Goal: Information Seeking & Learning: Learn about a topic

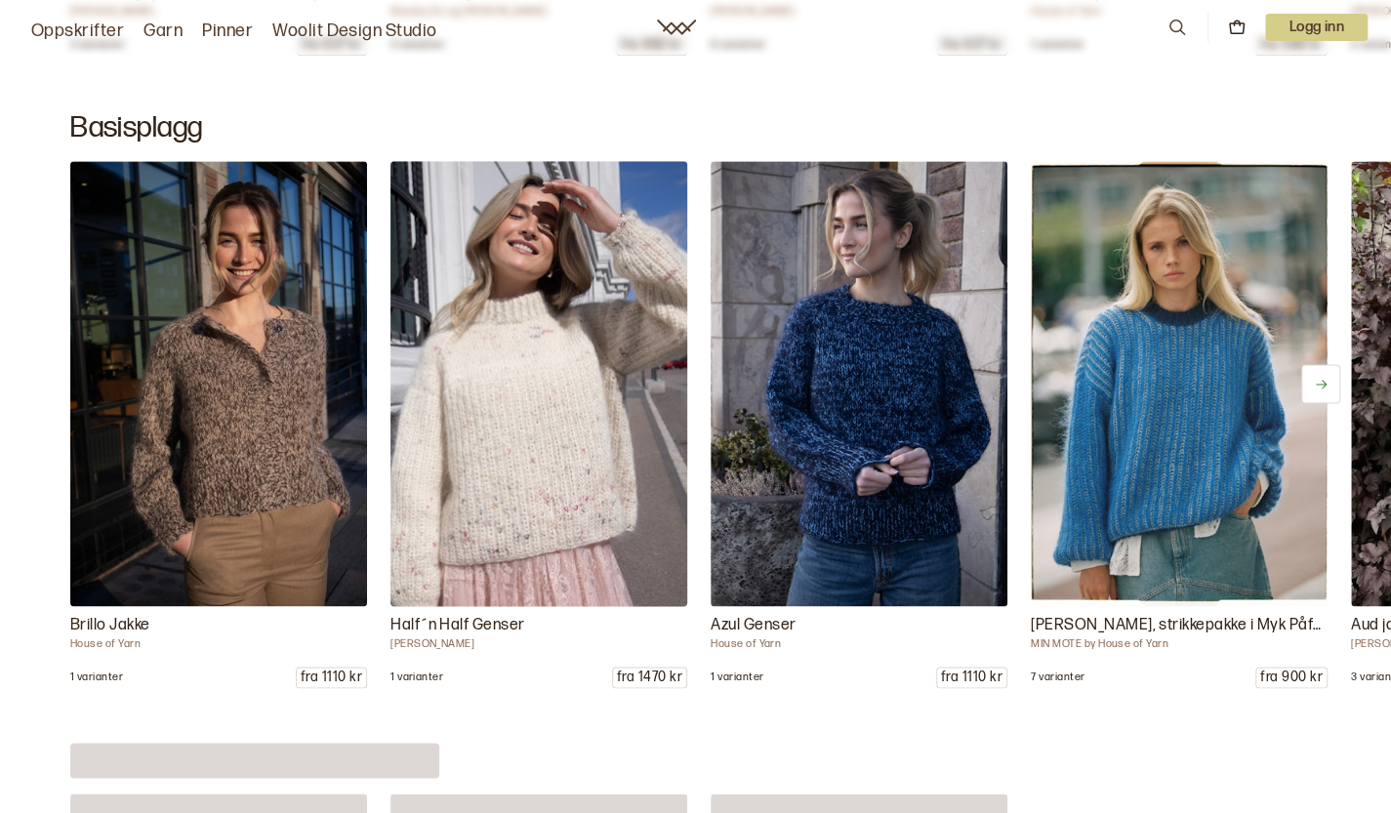
scroll to position [9561, 0]
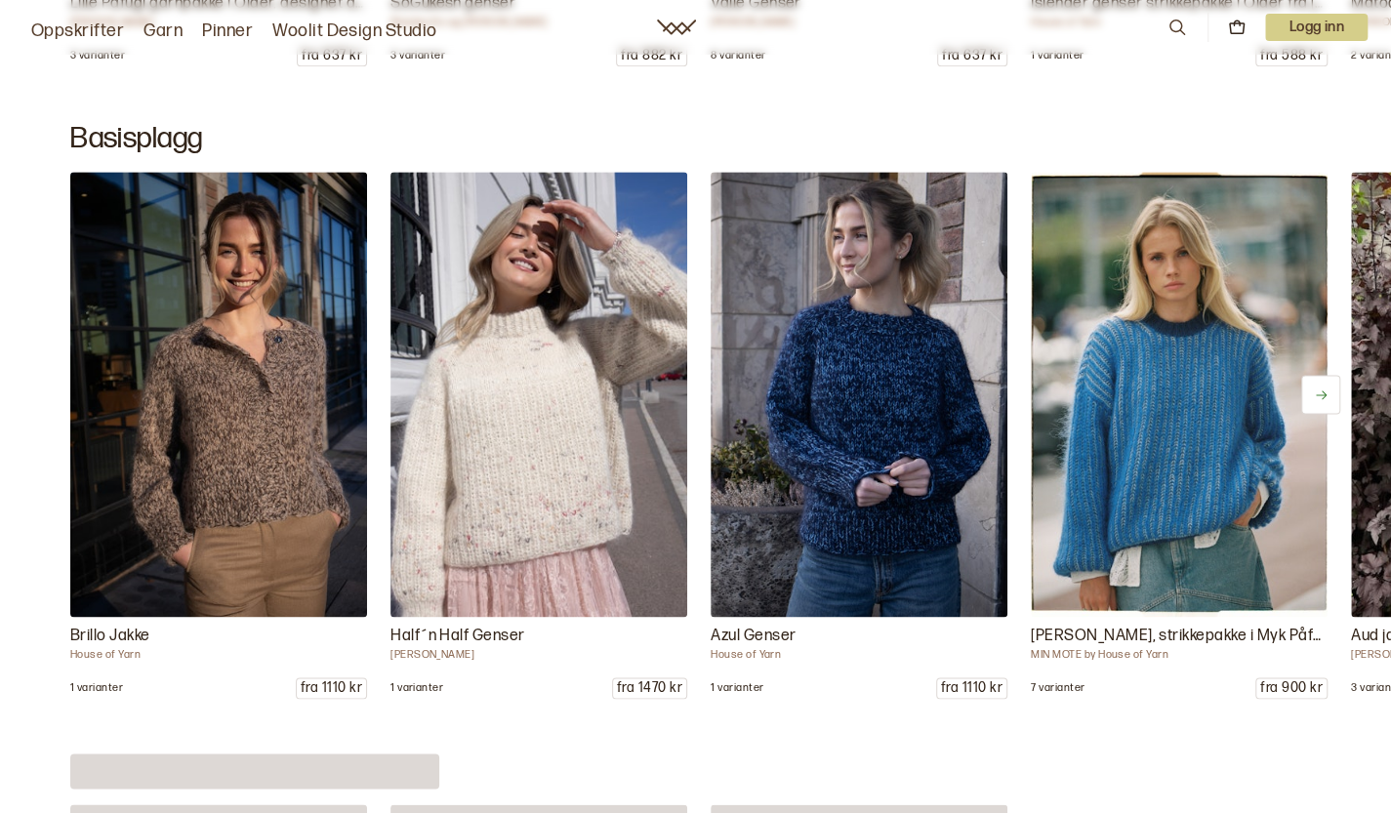
click at [62, 32] on link "Oppskrifter" at bounding box center [77, 31] width 93 height 27
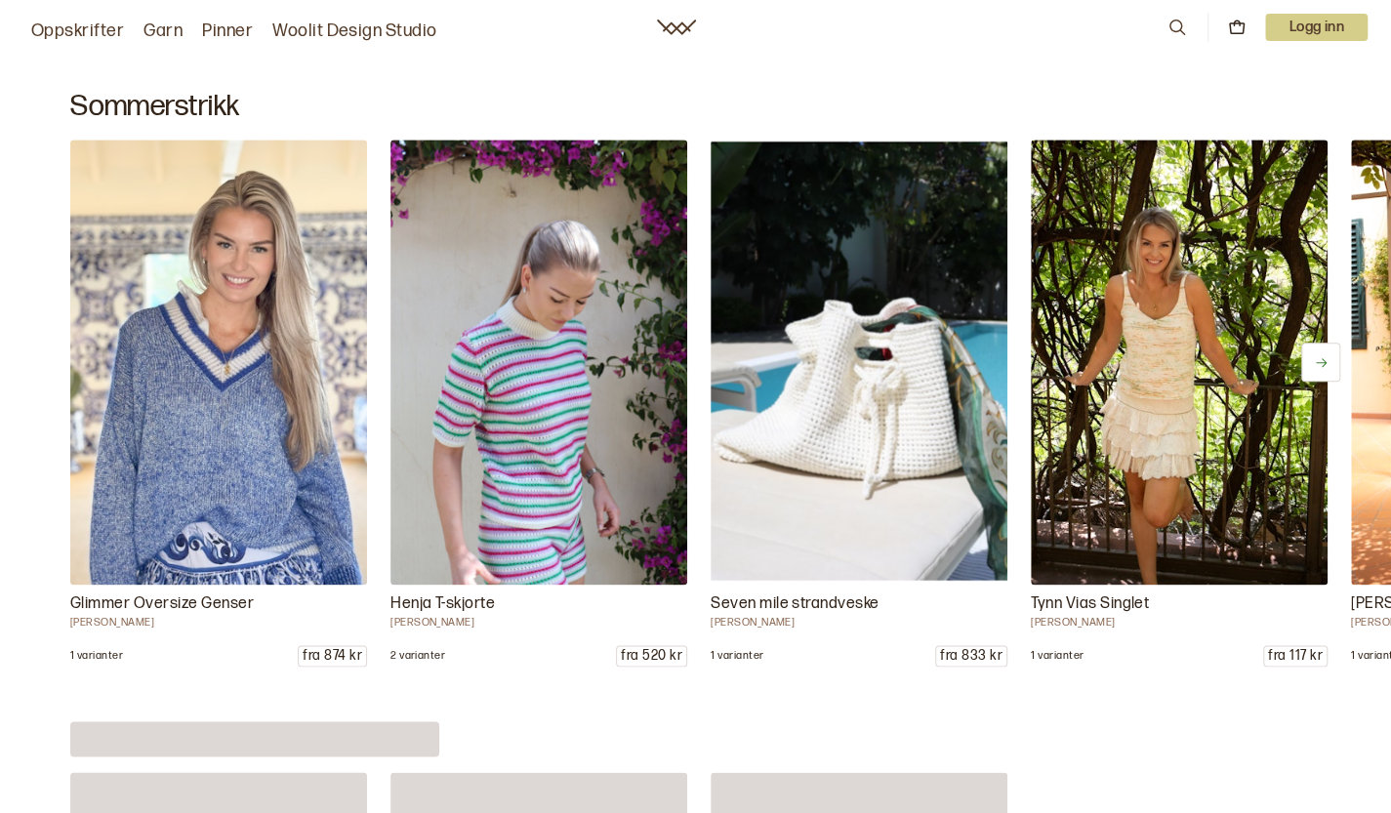
scroll to position [1074, 0]
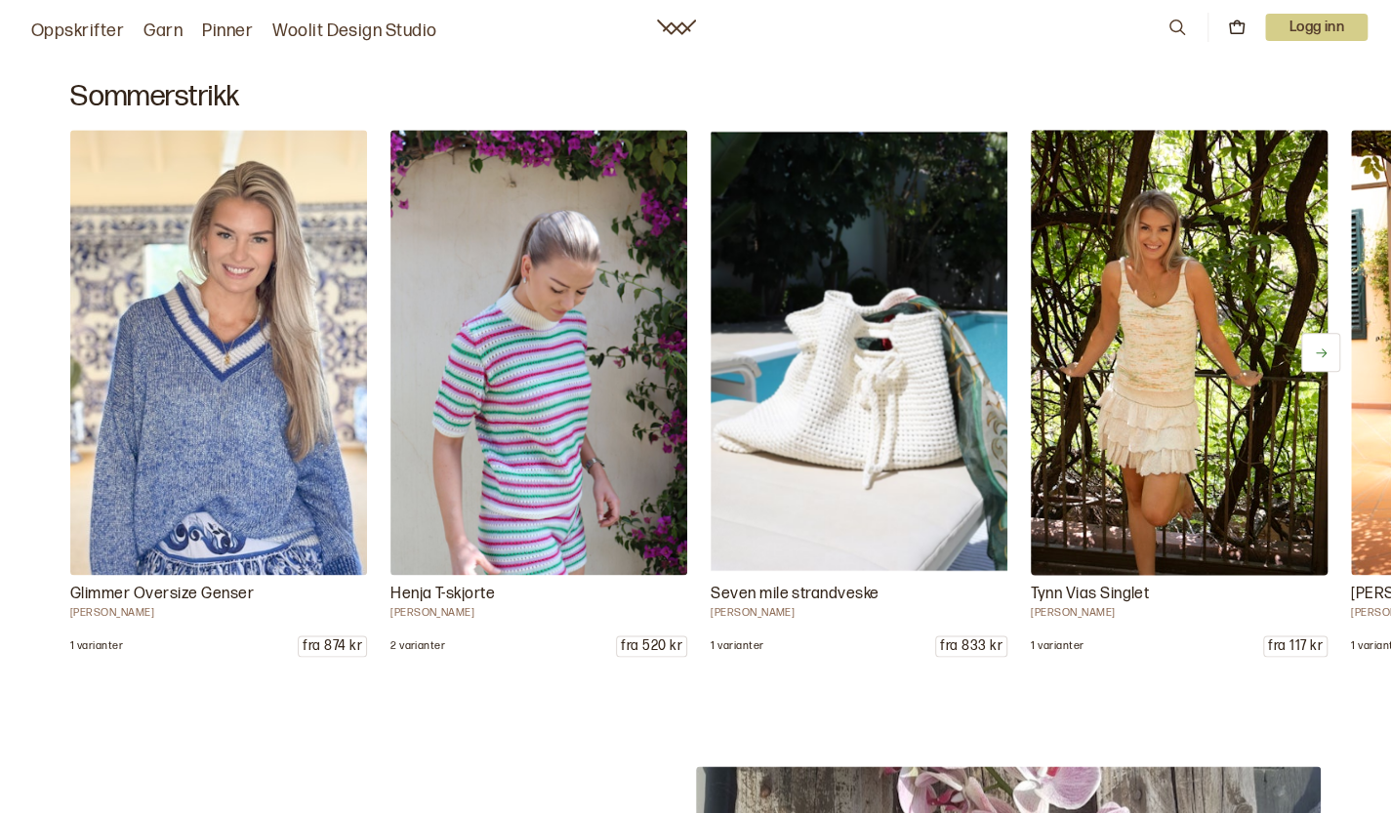
drag, startPoint x: 1144, startPoint y: 366, endPoint x: 1088, endPoint y: 370, distance: 56.8
click at [1144, 366] on img at bounding box center [1178, 353] width 311 height 468
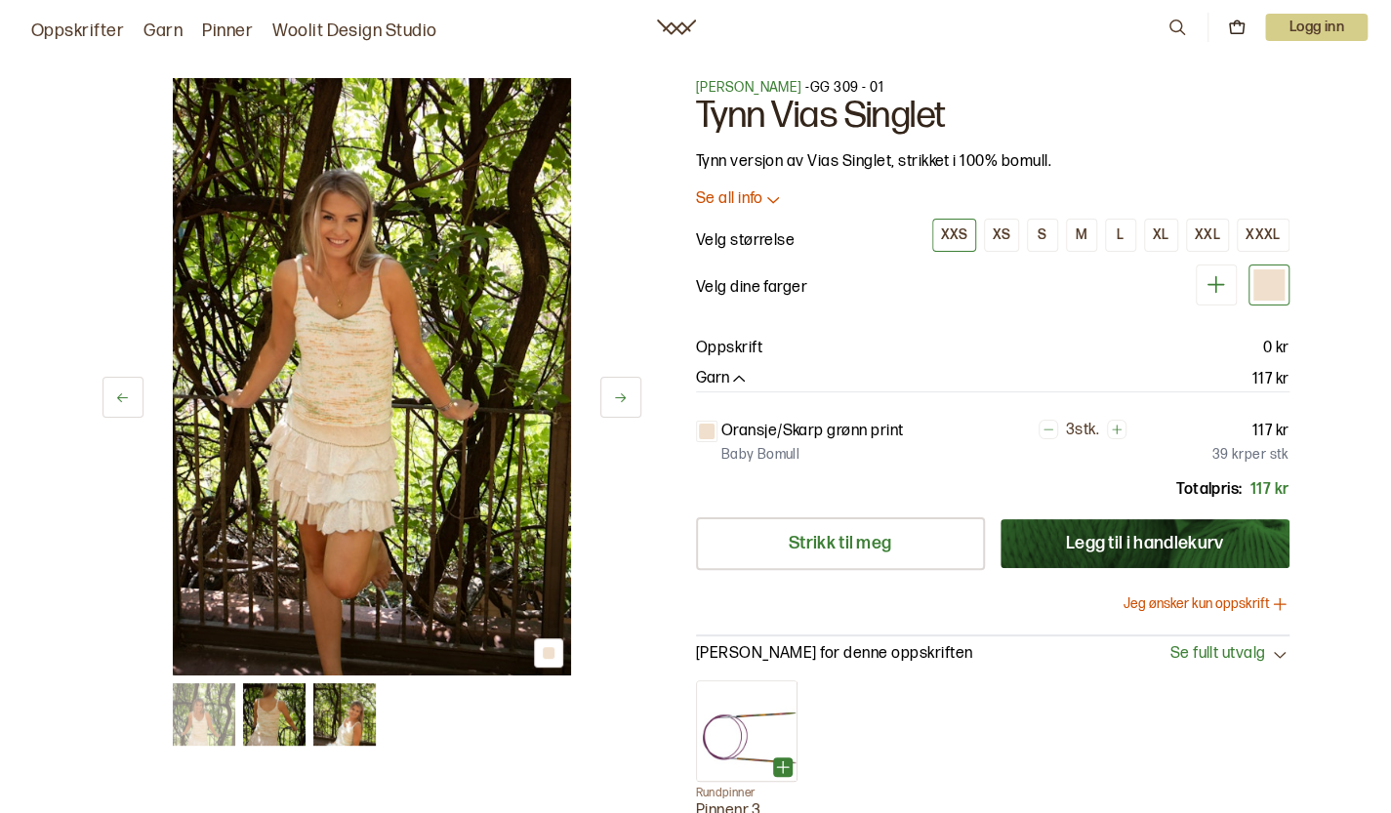
click at [281, 714] on img at bounding box center [274, 714] width 62 height 62
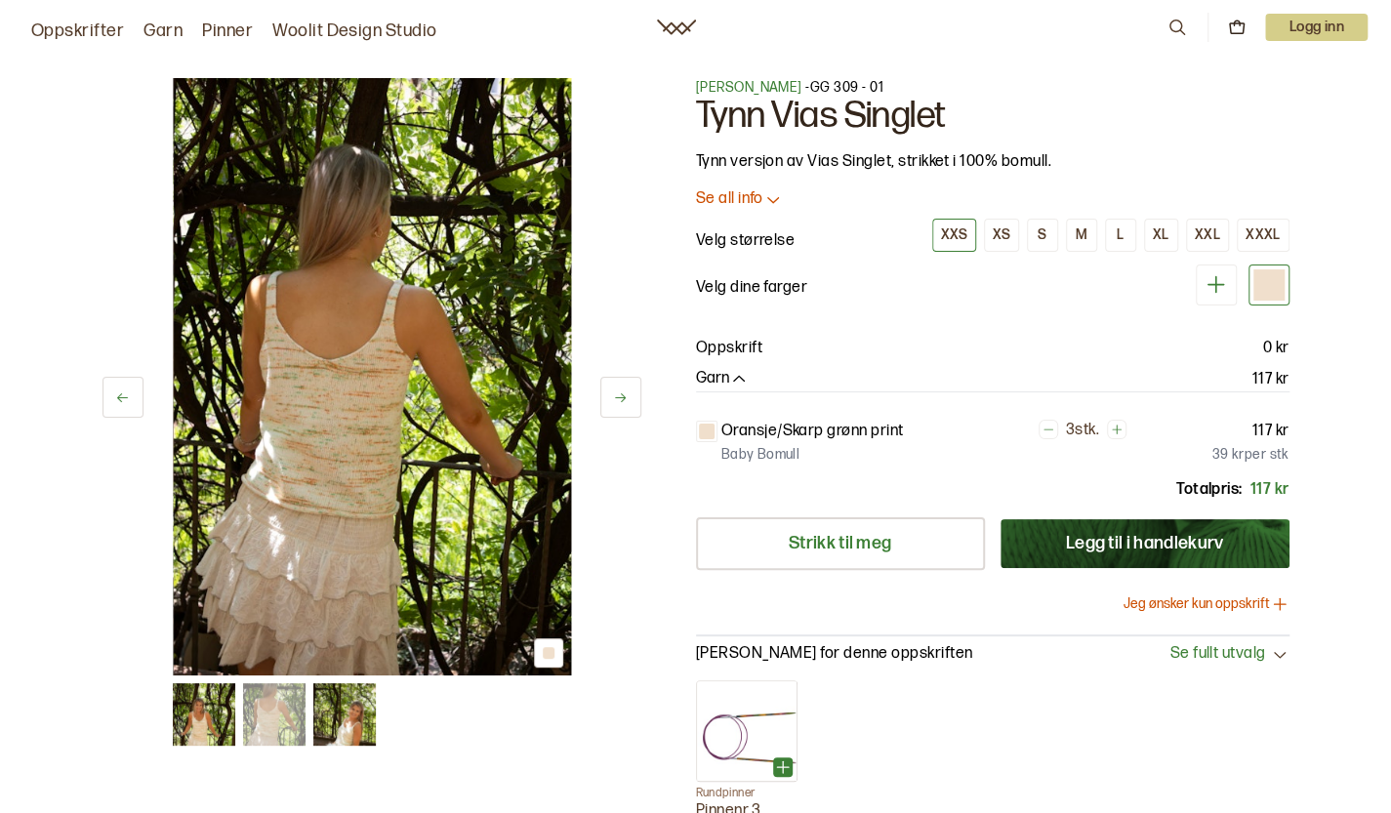
click at [331, 720] on img at bounding box center [344, 714] width 62 height 62
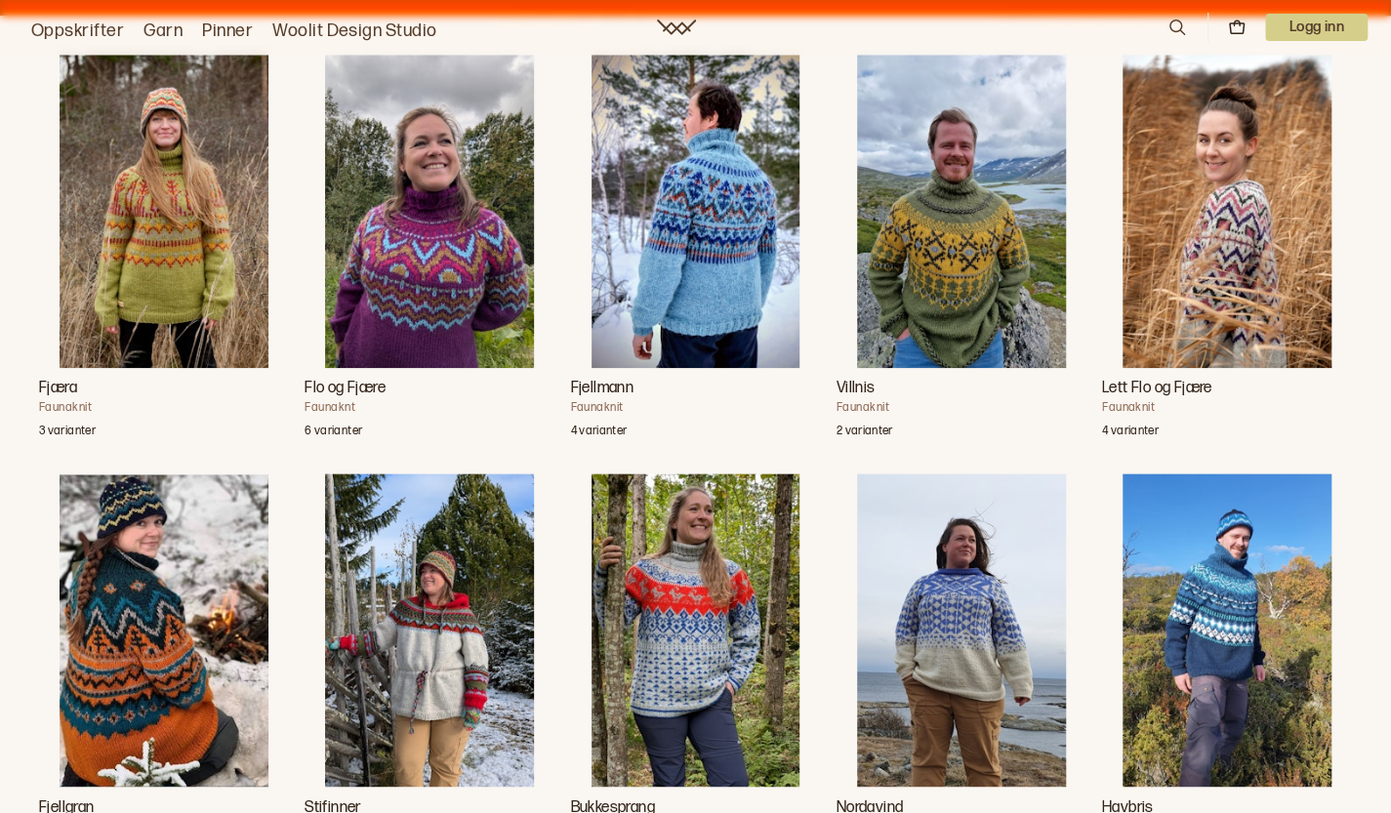
scroll to position [1562, 0]
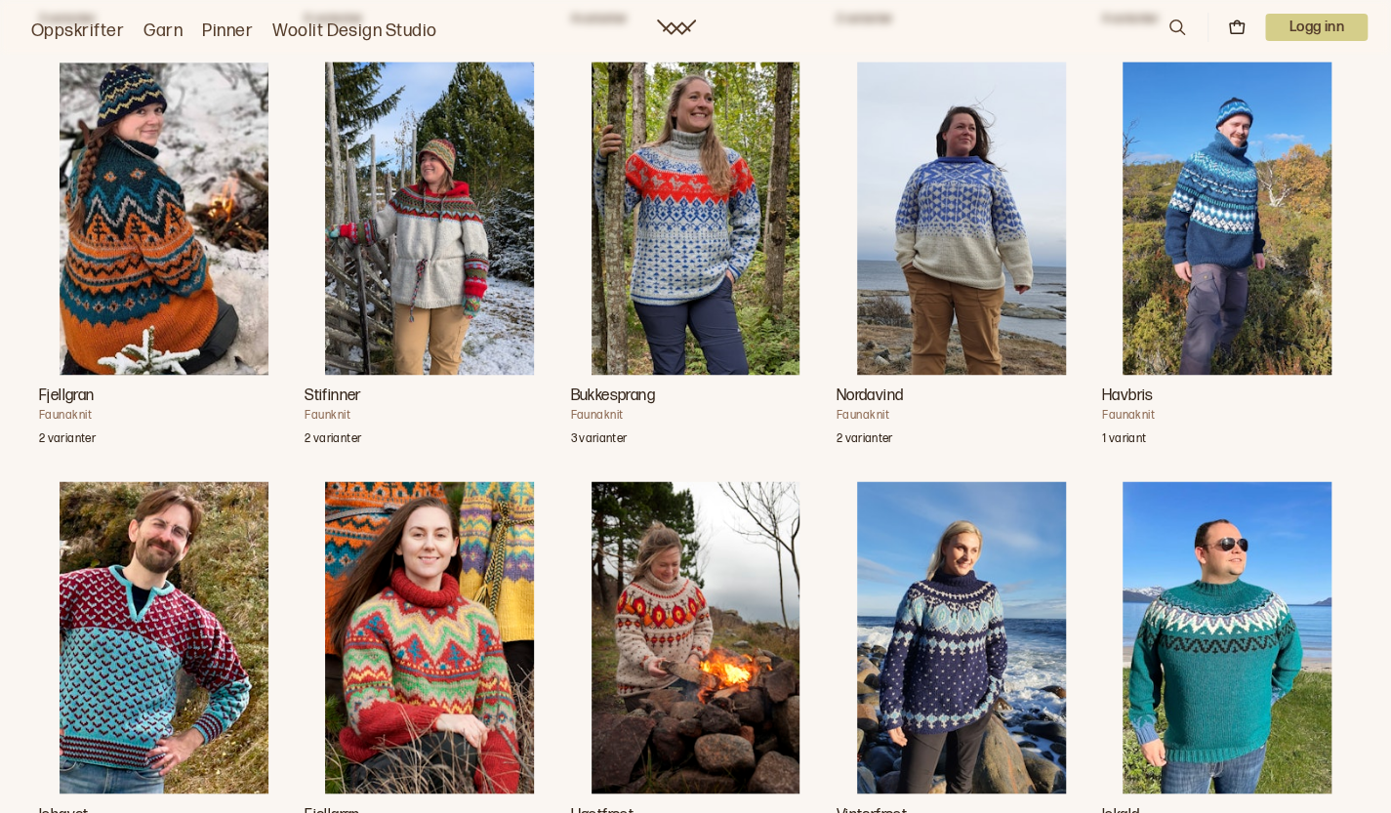
click at [592, 200] on img "Bukkesprang" at bounding box center [696, 218] width 209 height 313
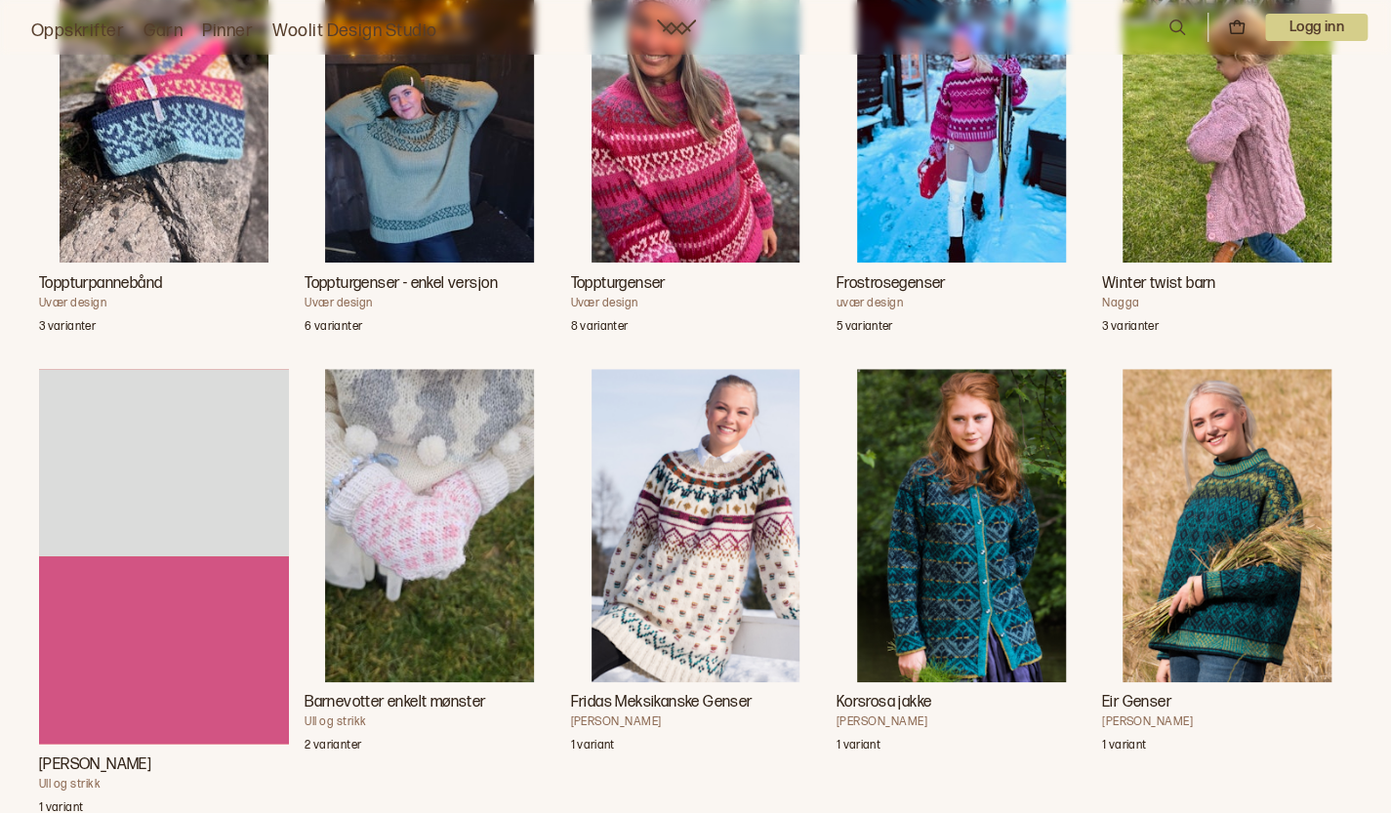
scroll to position [4881, 0]
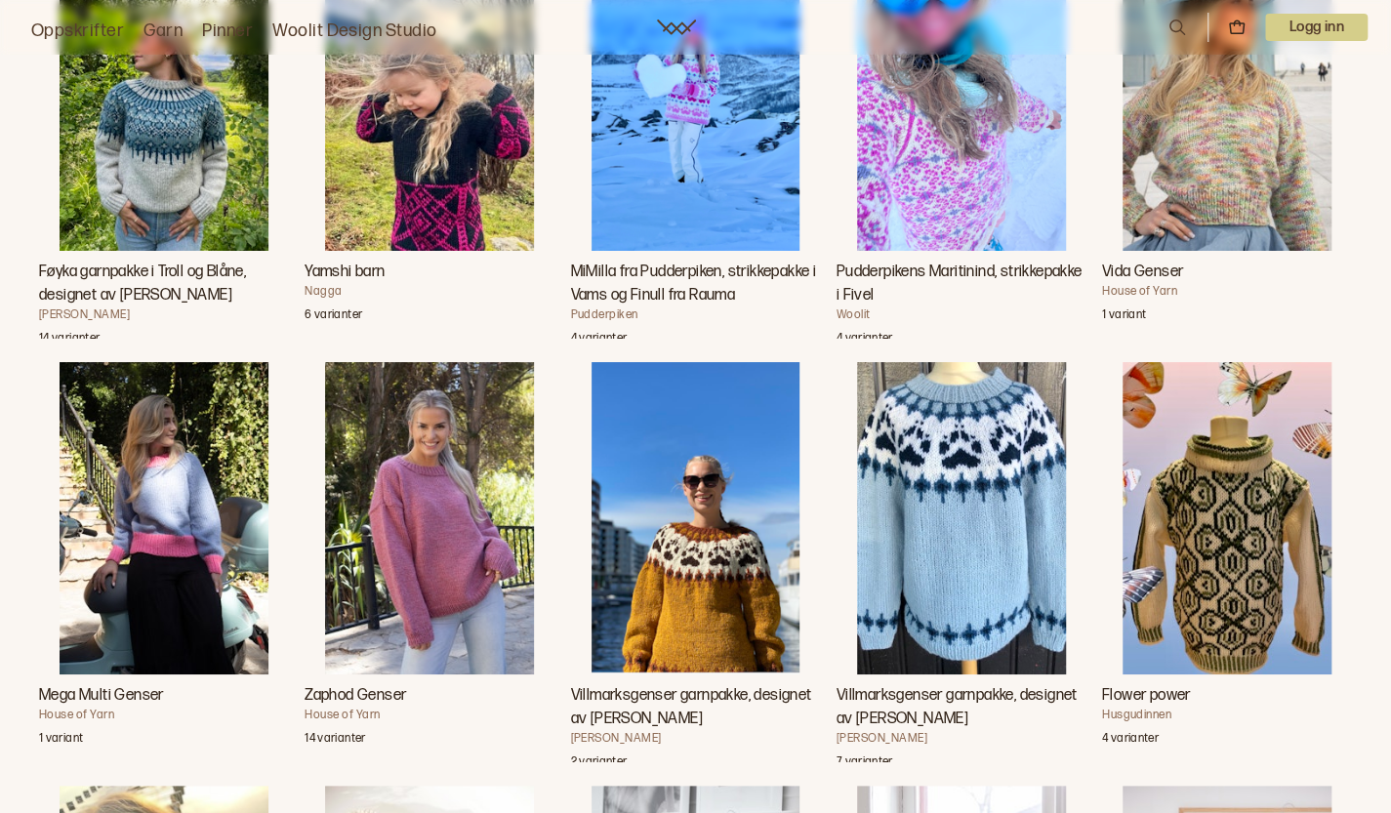
scroll to position [8005, 0]
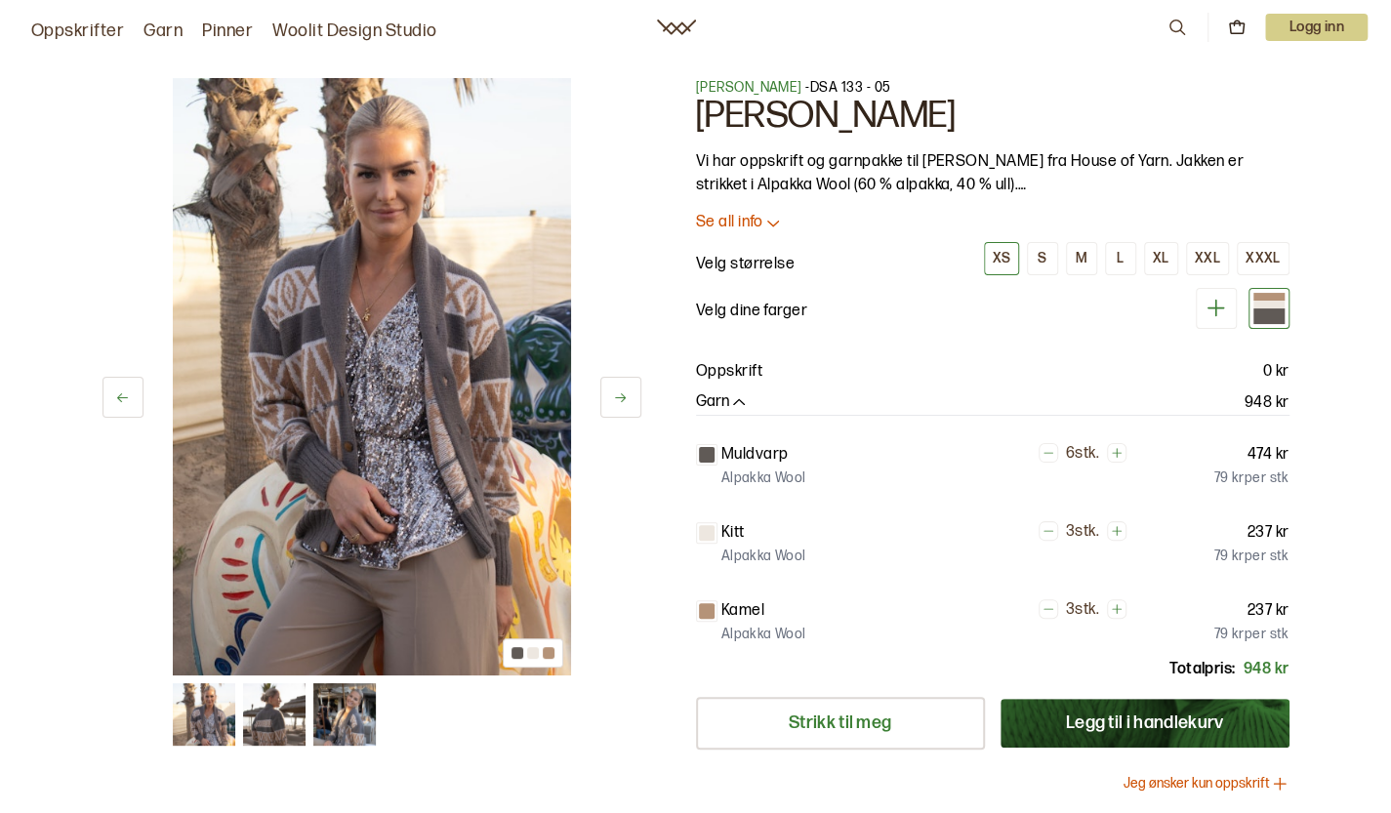
click at [605, 409] on button at bounding box center [620, 397] width 41 height 41
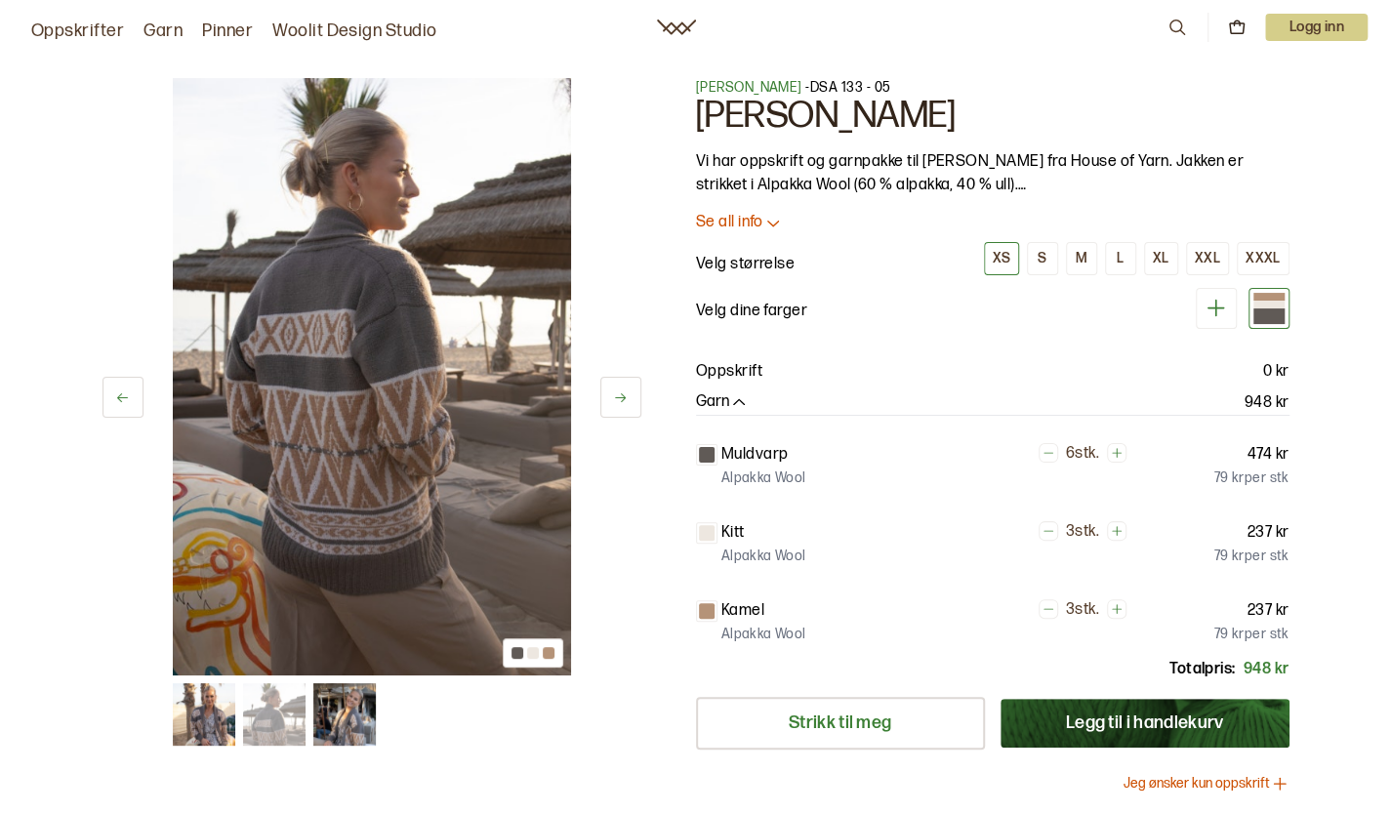
click at [614, 403] on icon at bounding box center [620, 398] width 15 height 15
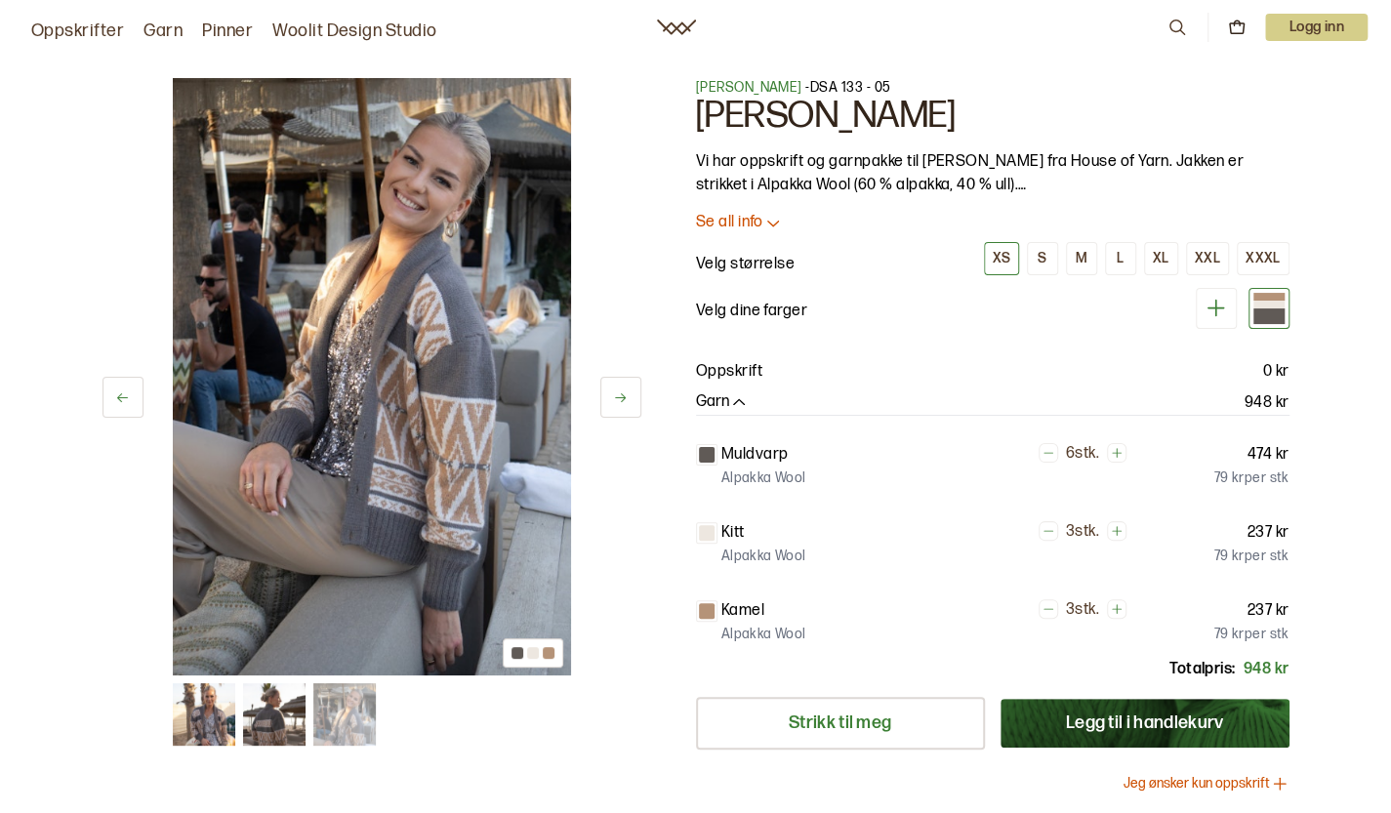
click at [633, 403] on button at bounding box center [620, 397] width 41 height 41
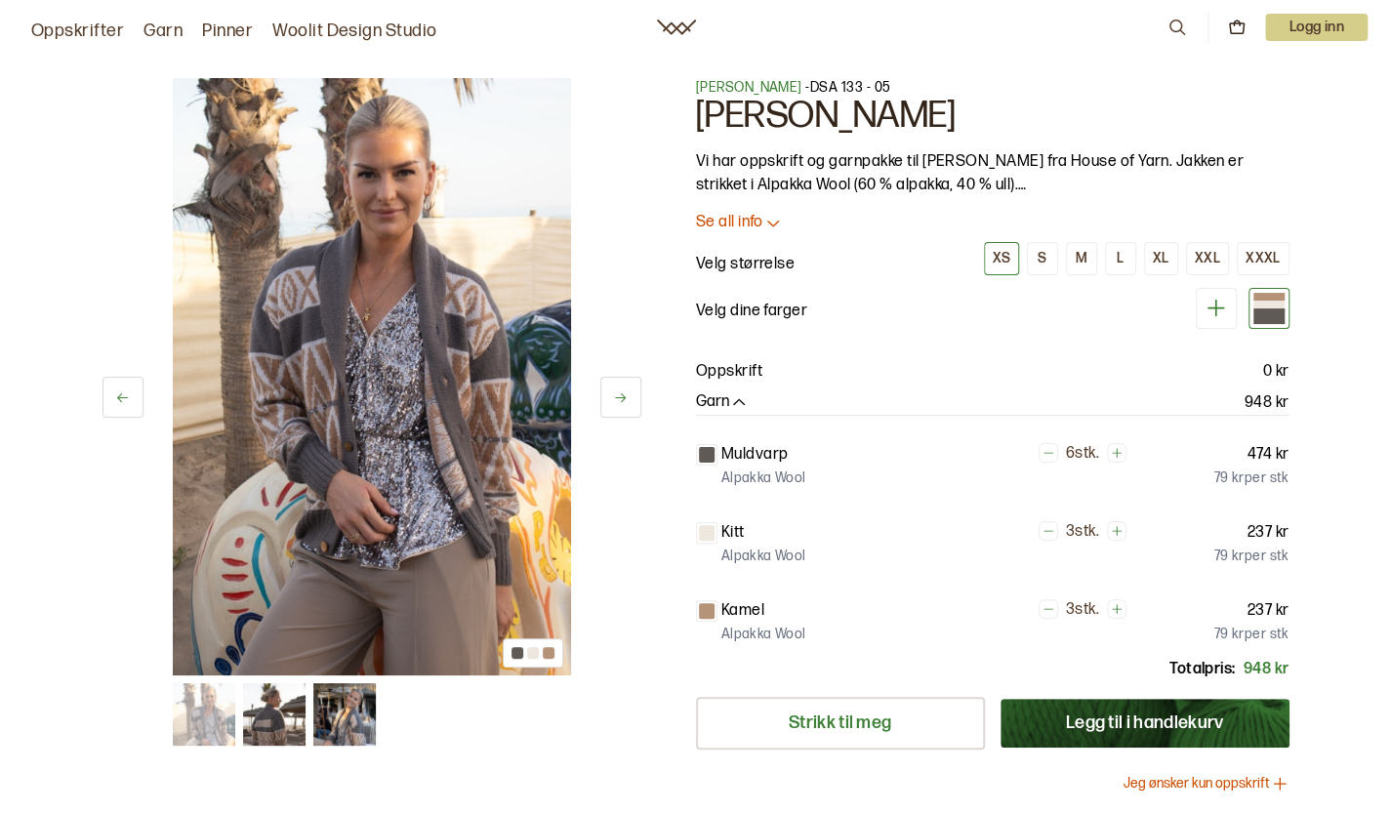
click at [633, 403] on button at bounding box center [620, 397] width 41 height 41
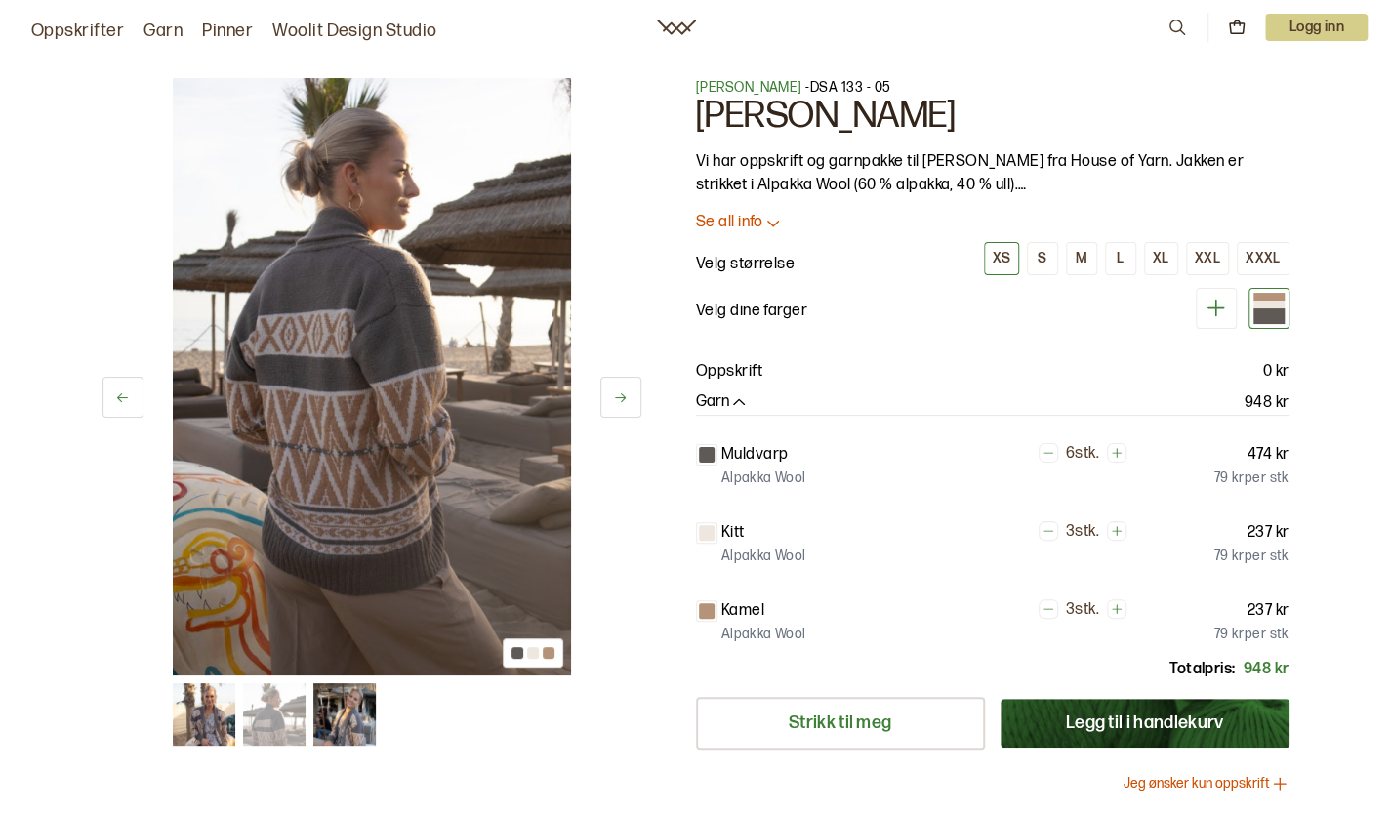
click at [633, 403] on button at bounding box center [620, 397] width 41 height 41
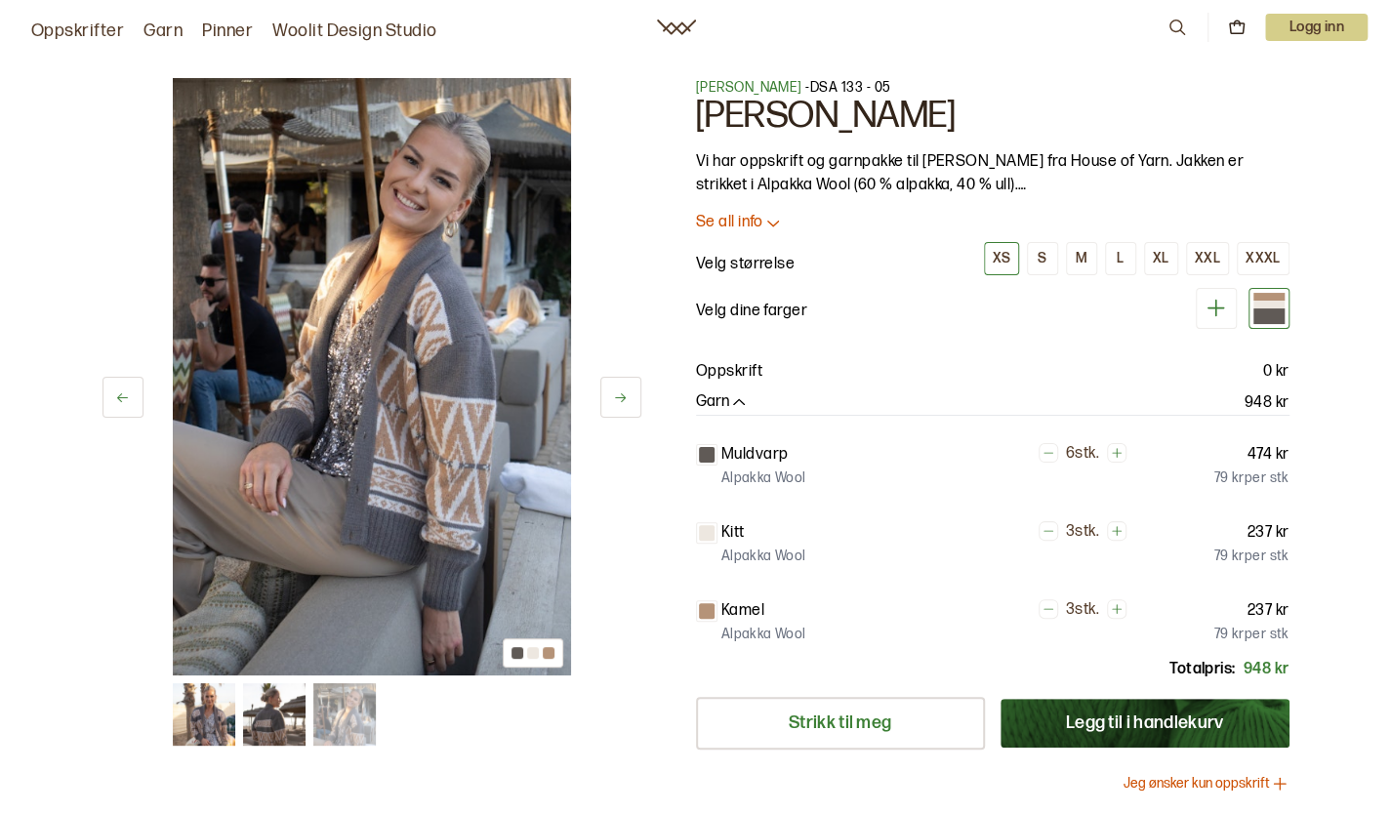
click at [623, 391] on icon at bounding box center [620, 398] width 15 height 15
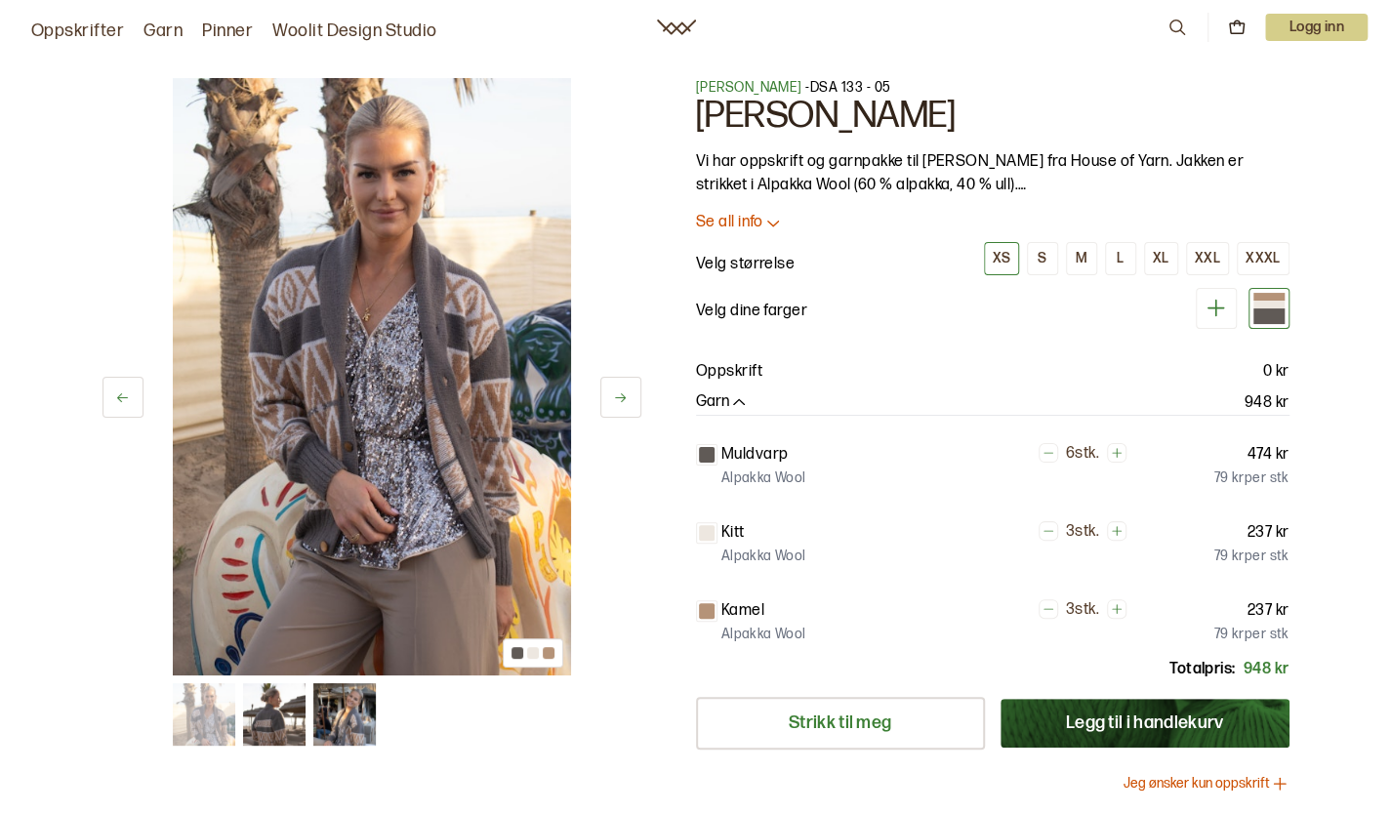
click at [777, 216] on icon at bounding box center [773, 223] width 20 height 20
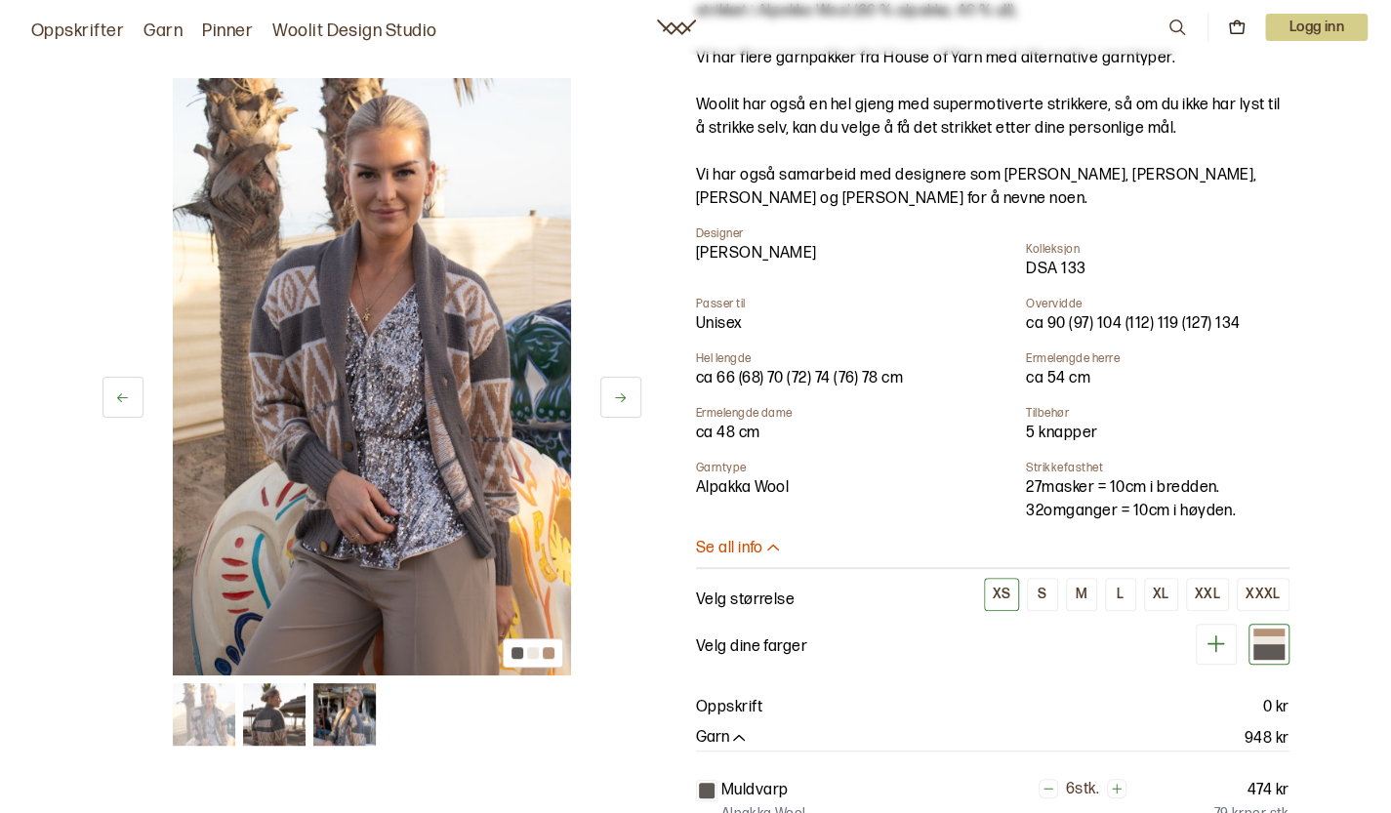
scroll to position [391, 0]
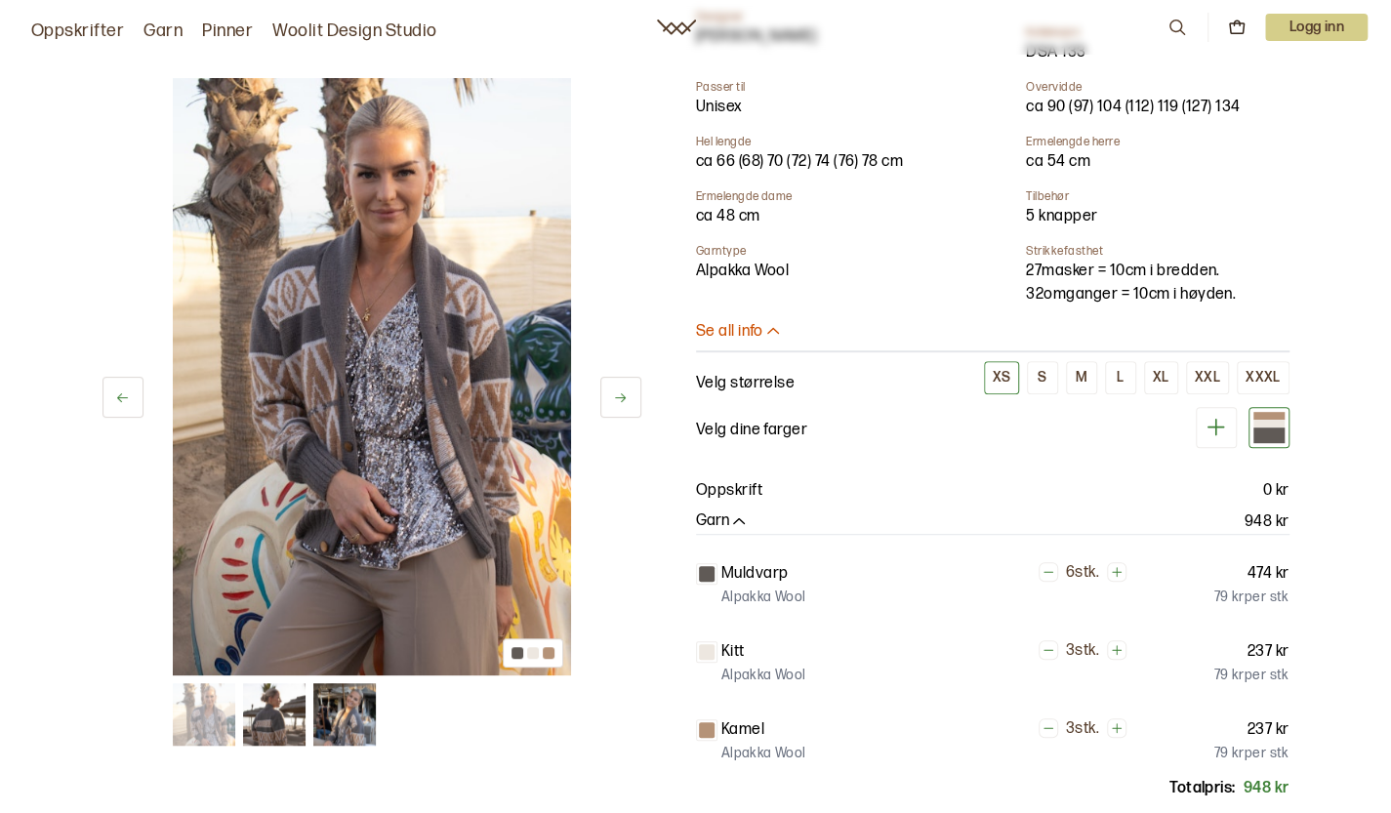
drag, startPoint x: 943, startPoint y: 343, endPoint x: 730, endPoint y: 481, distance: 254.0
click at [728, 481] on p "Oppskrift" at bounding box center [729, 490] width 66 height 23
click at [743, 495] on p "Oppskrift" at bounding box center [729, 490] width 66 height 23
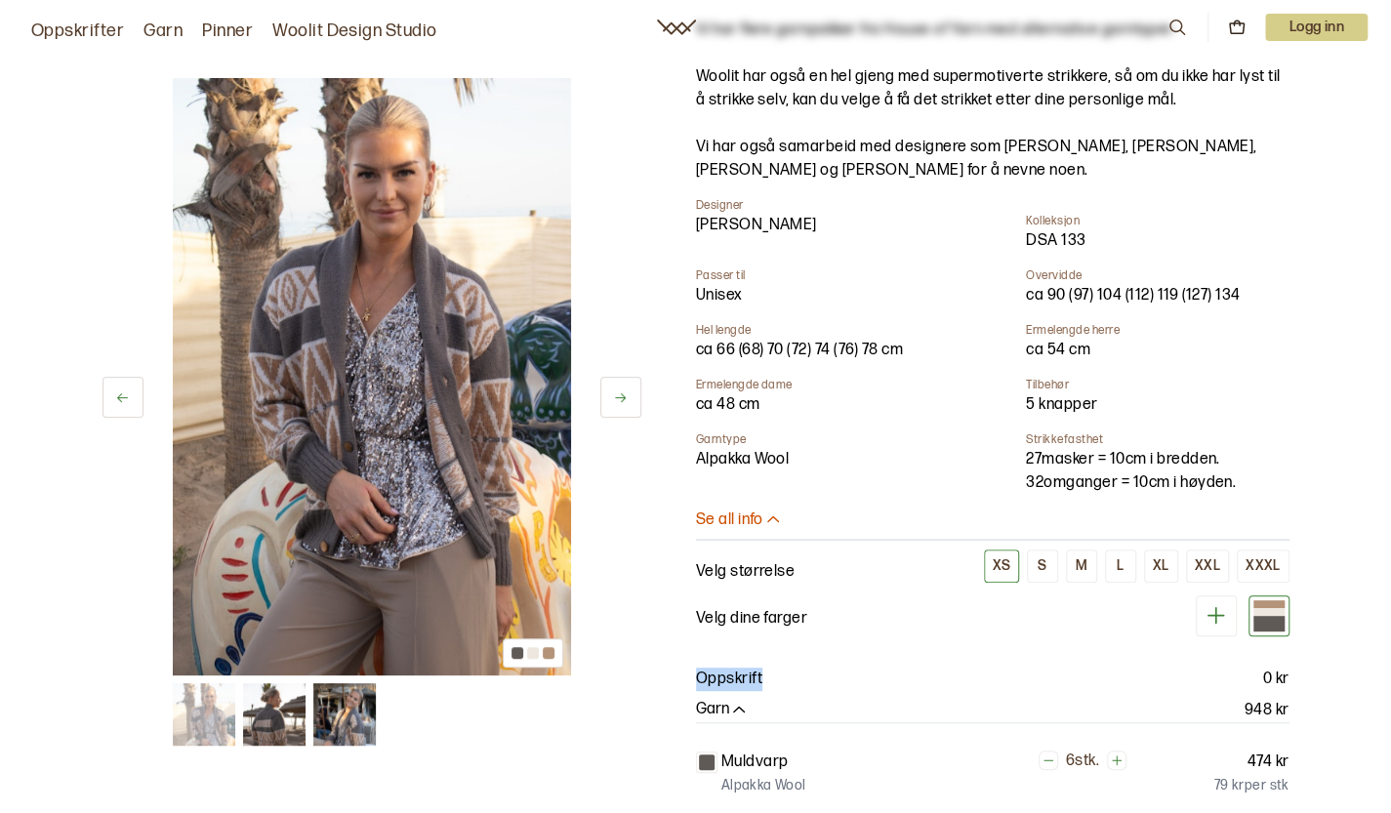
scroll to position [195, 0]
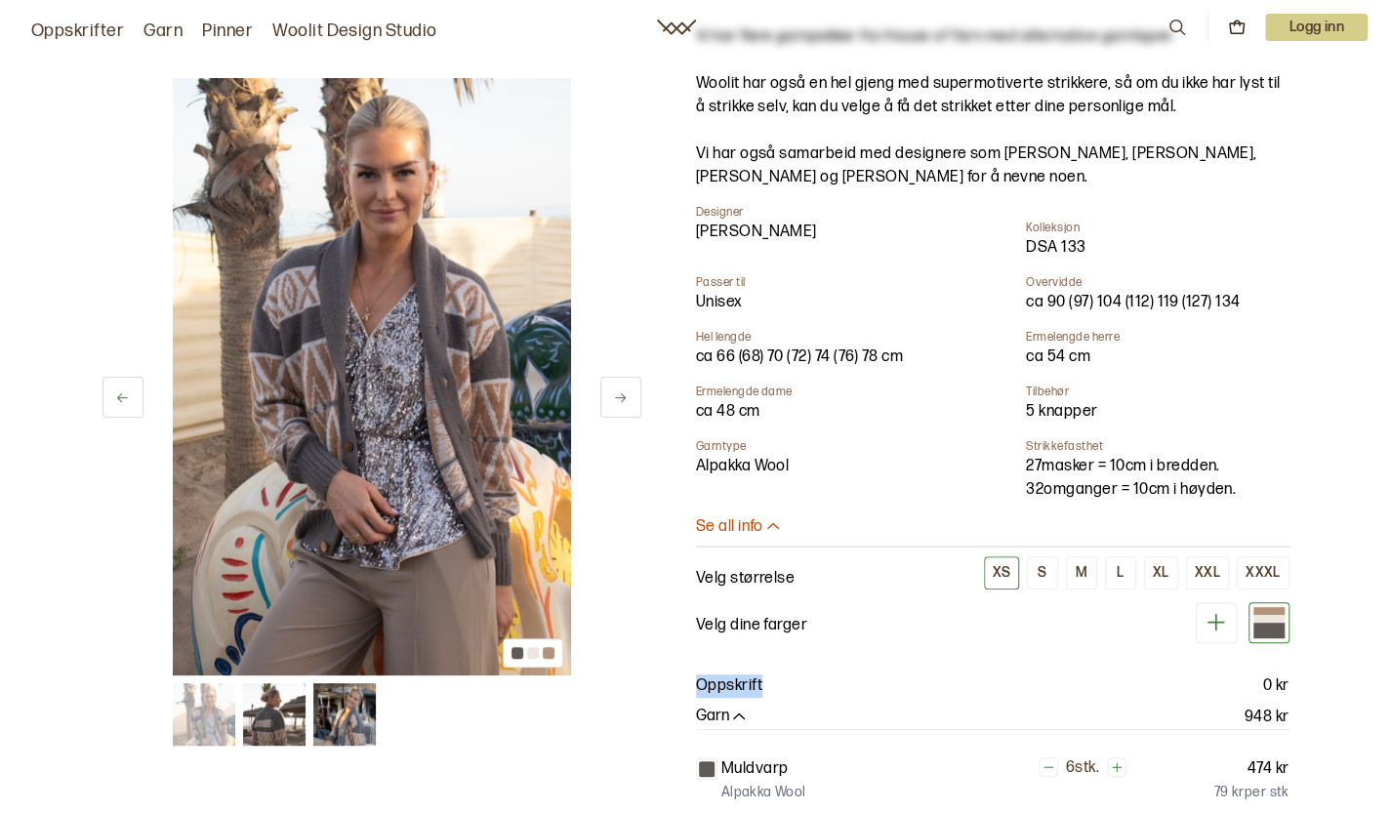
click at [76, 32] on link "Oppskrifter" at bounding box center [77, 31] width 93 height 27
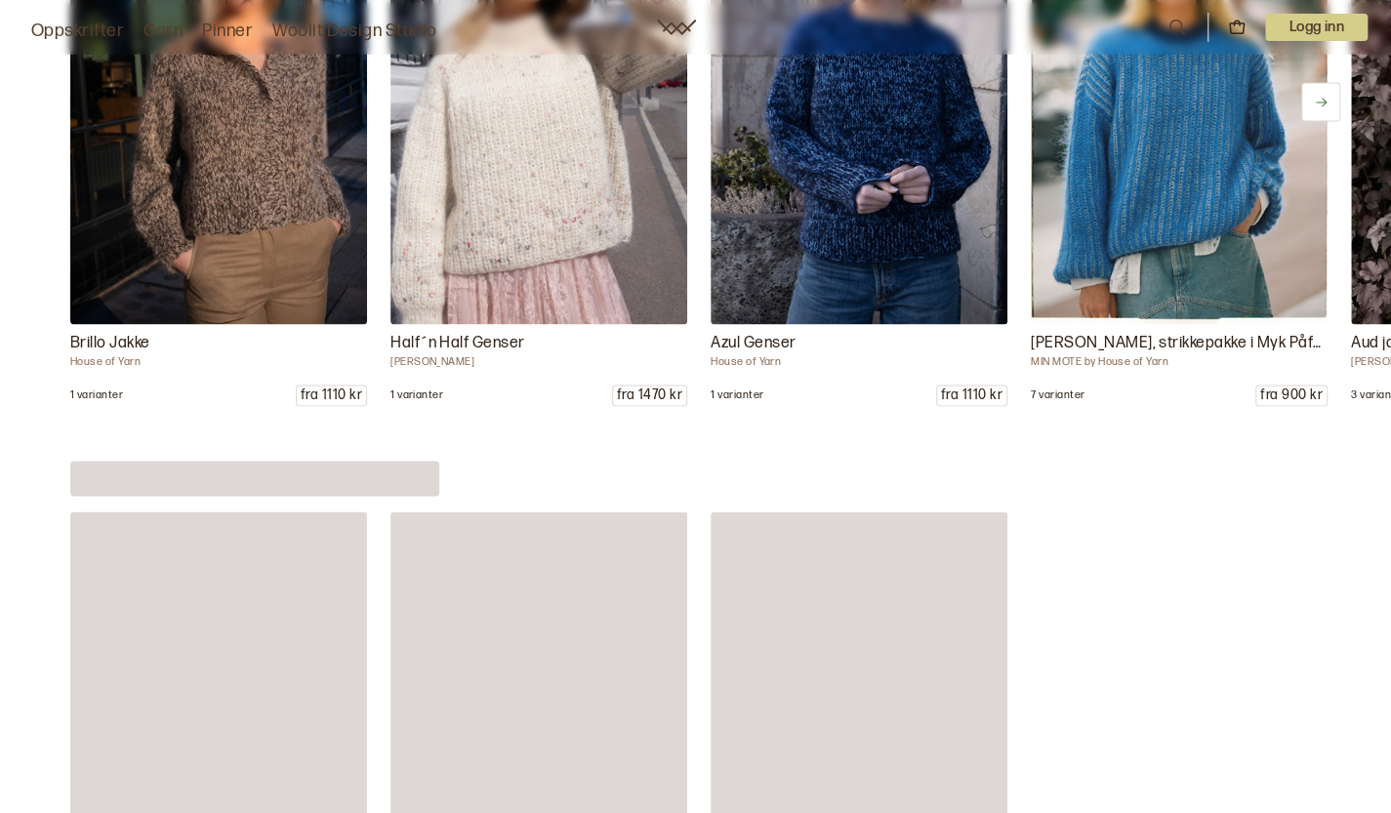
scroll to position [9561, 0]
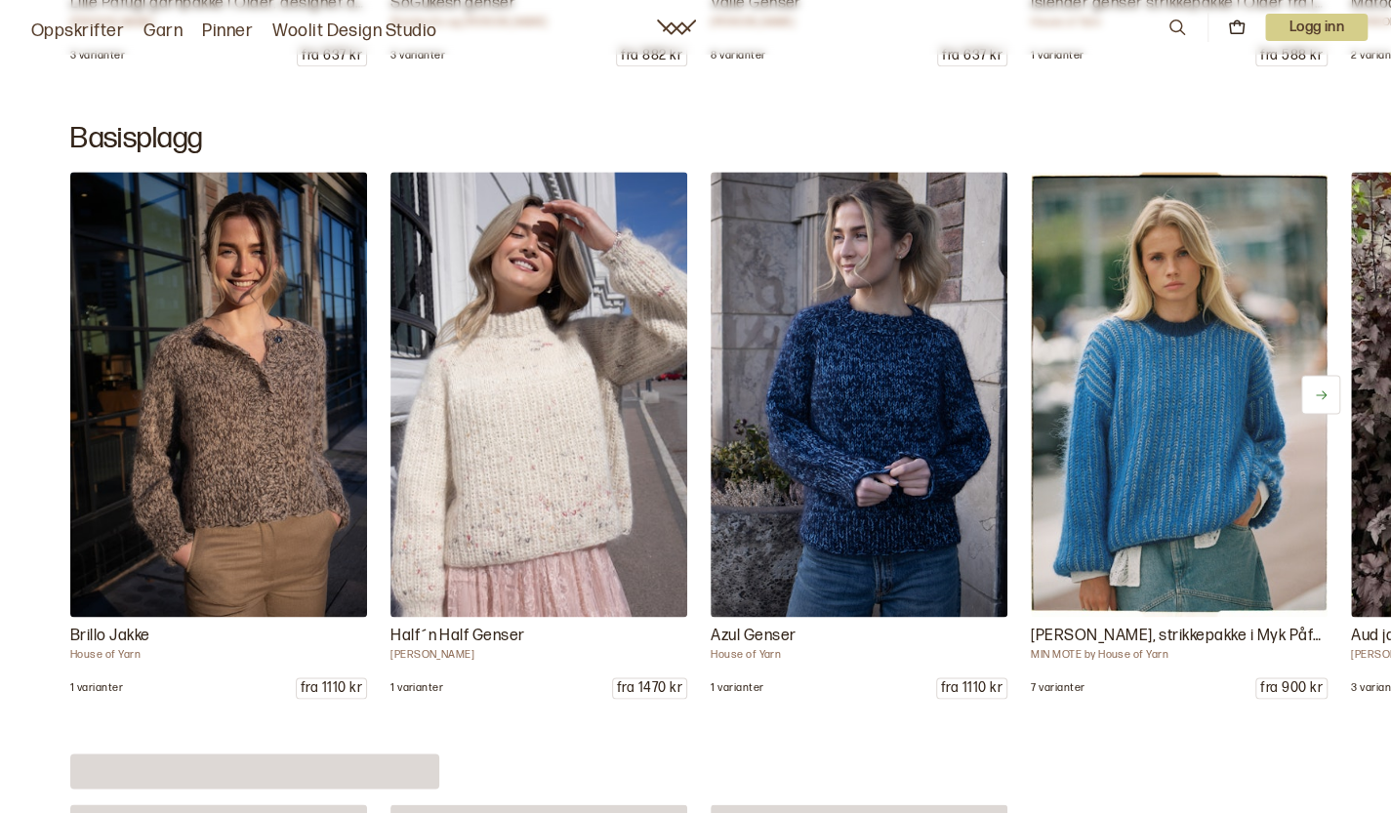
click at [1319, 393] on icon at bounding box center [1321, 395] width 15 height 15
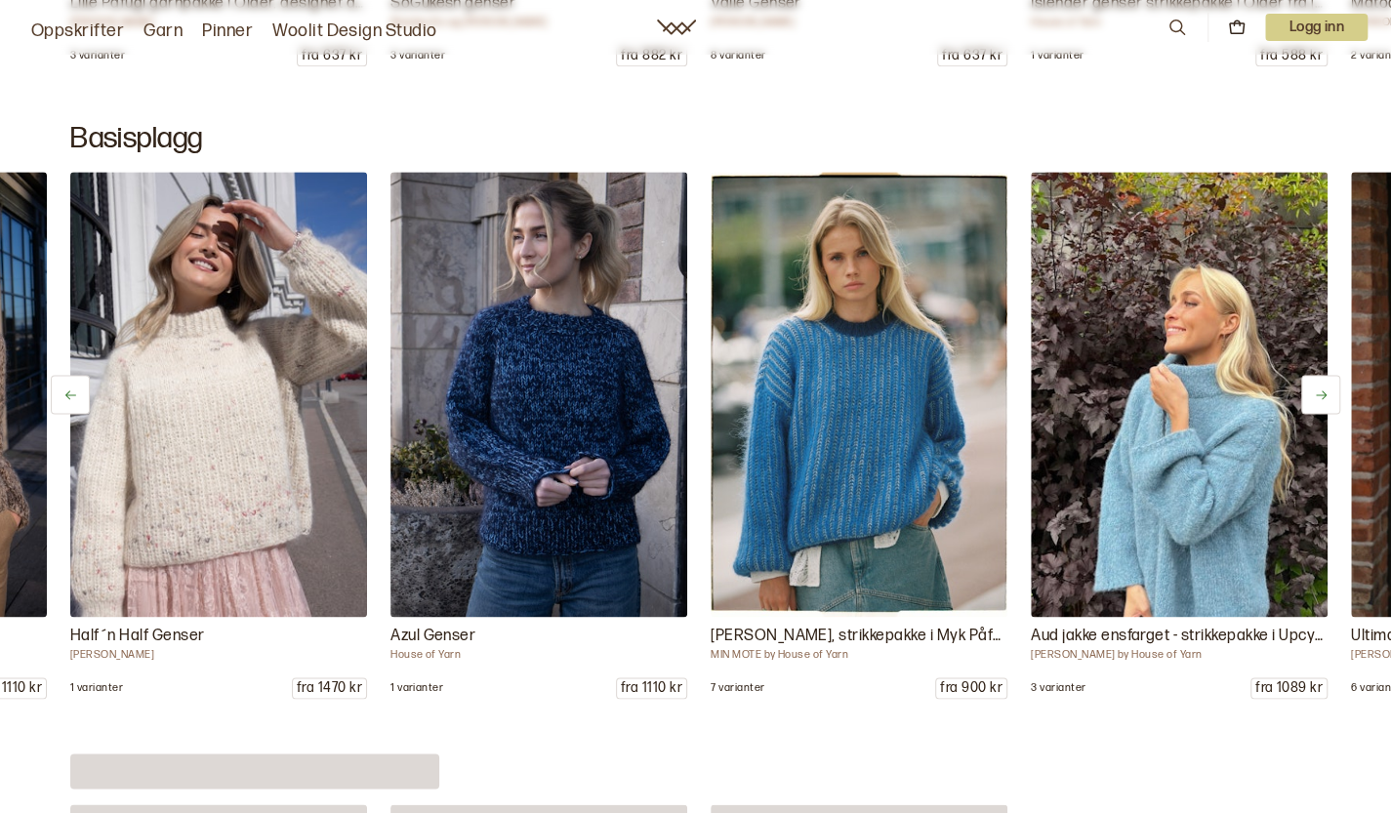
click at [1319, 393] on icon at bounding box center [1321, 395] width 15 height 15
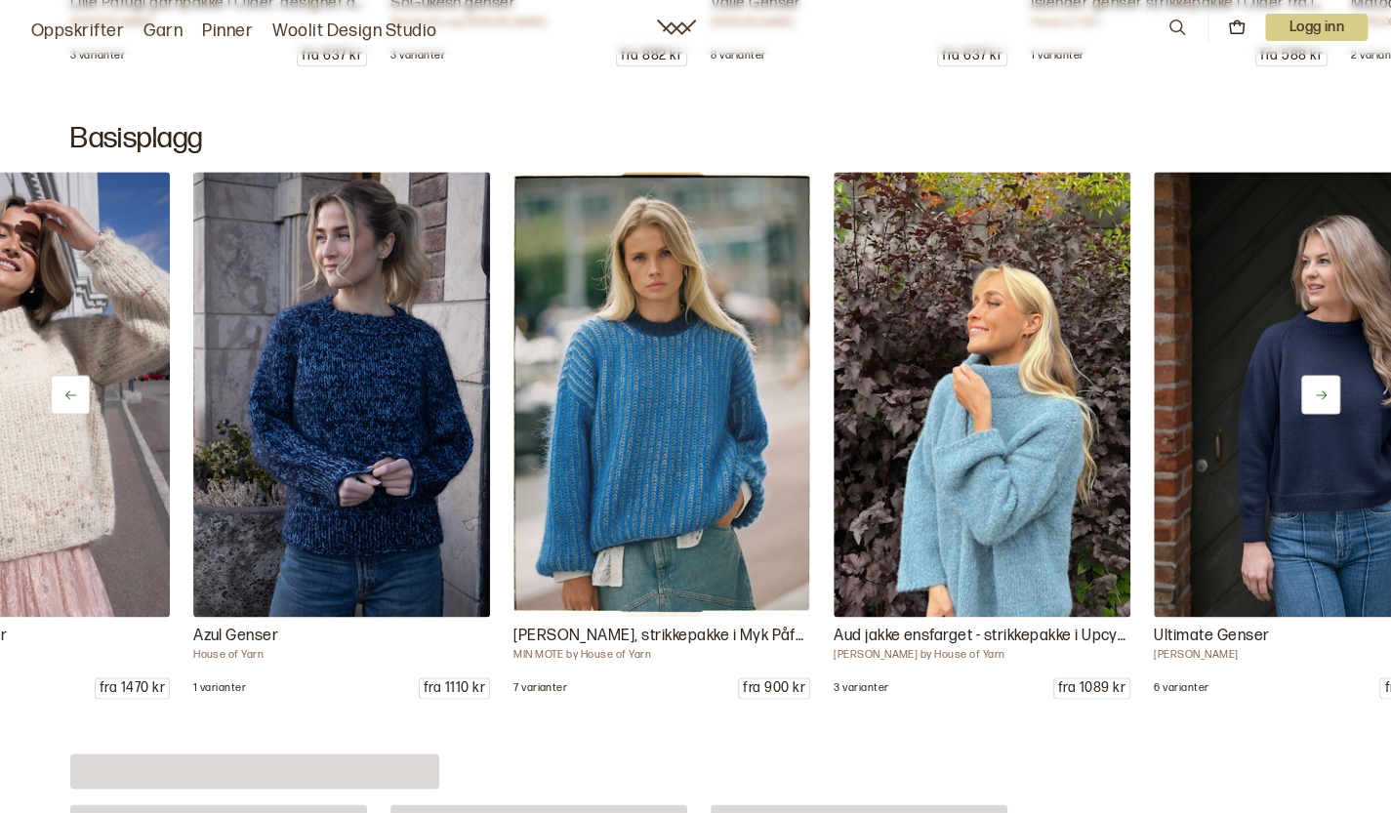
click at [1319, 393] on icon at bounding box center [1321, 395] width 15 height 15
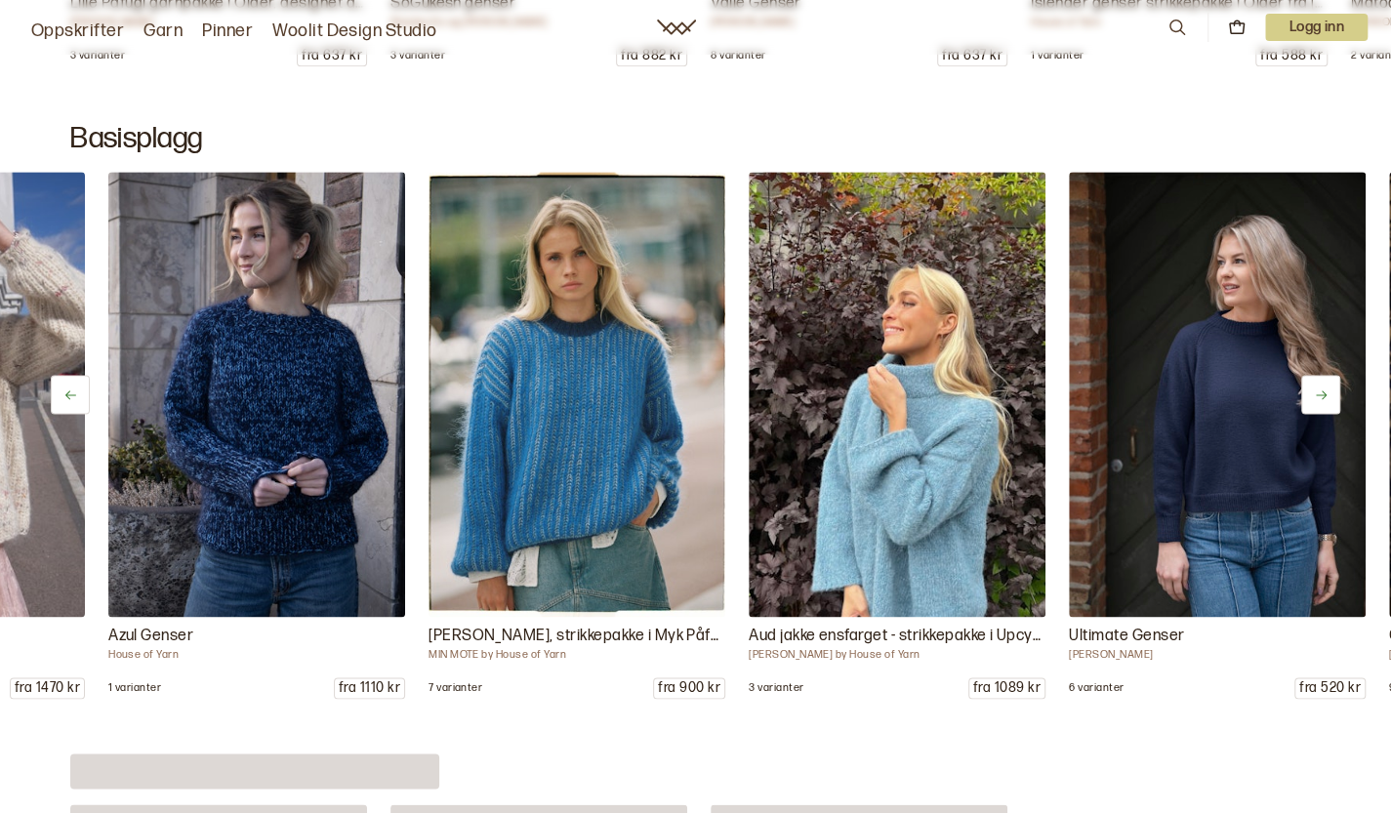
click at [1319, 393] on icon at bounding box center [1321, 395] width 15 height 15
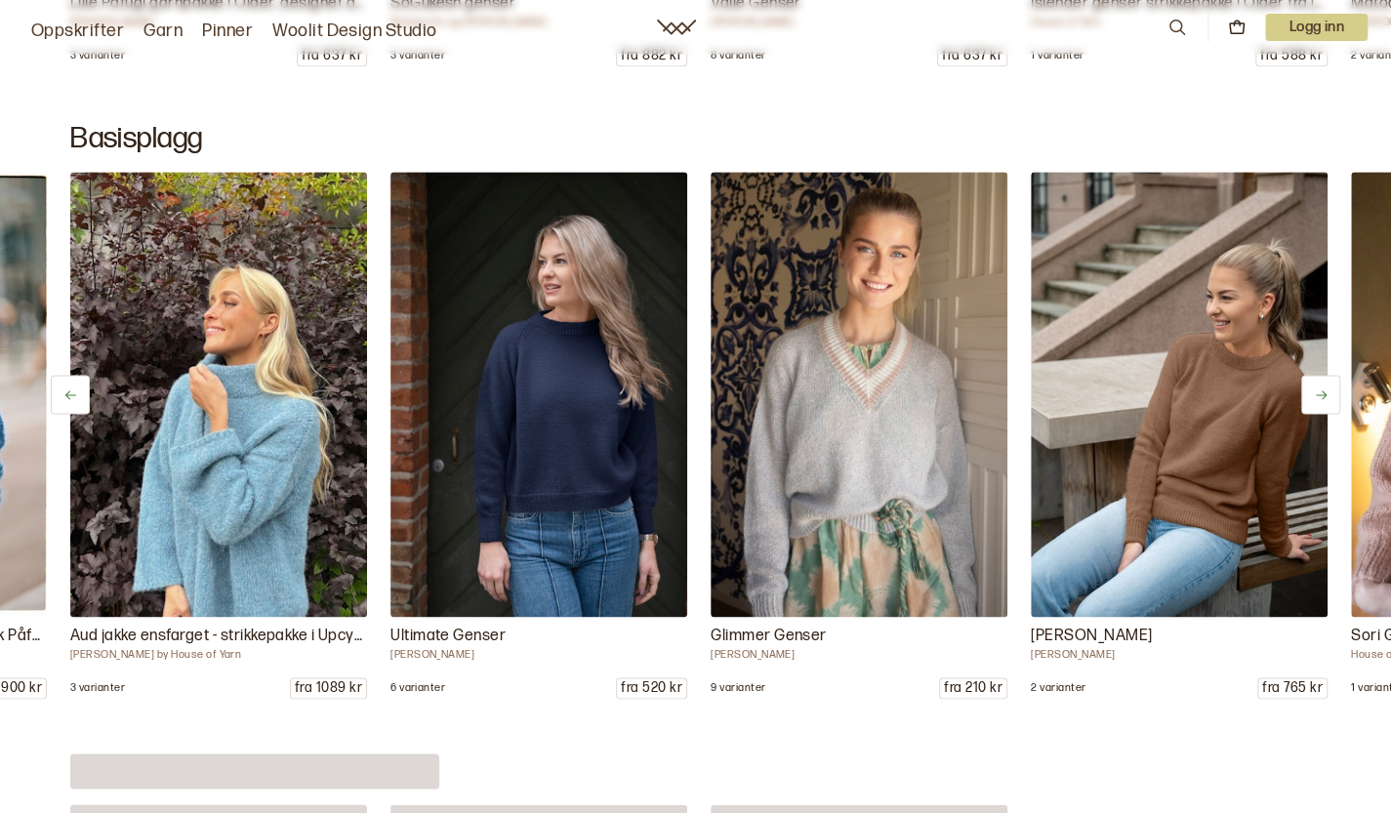
click at [1319, 393] on icon at bounding box center [1321, 395] width 15 height 15
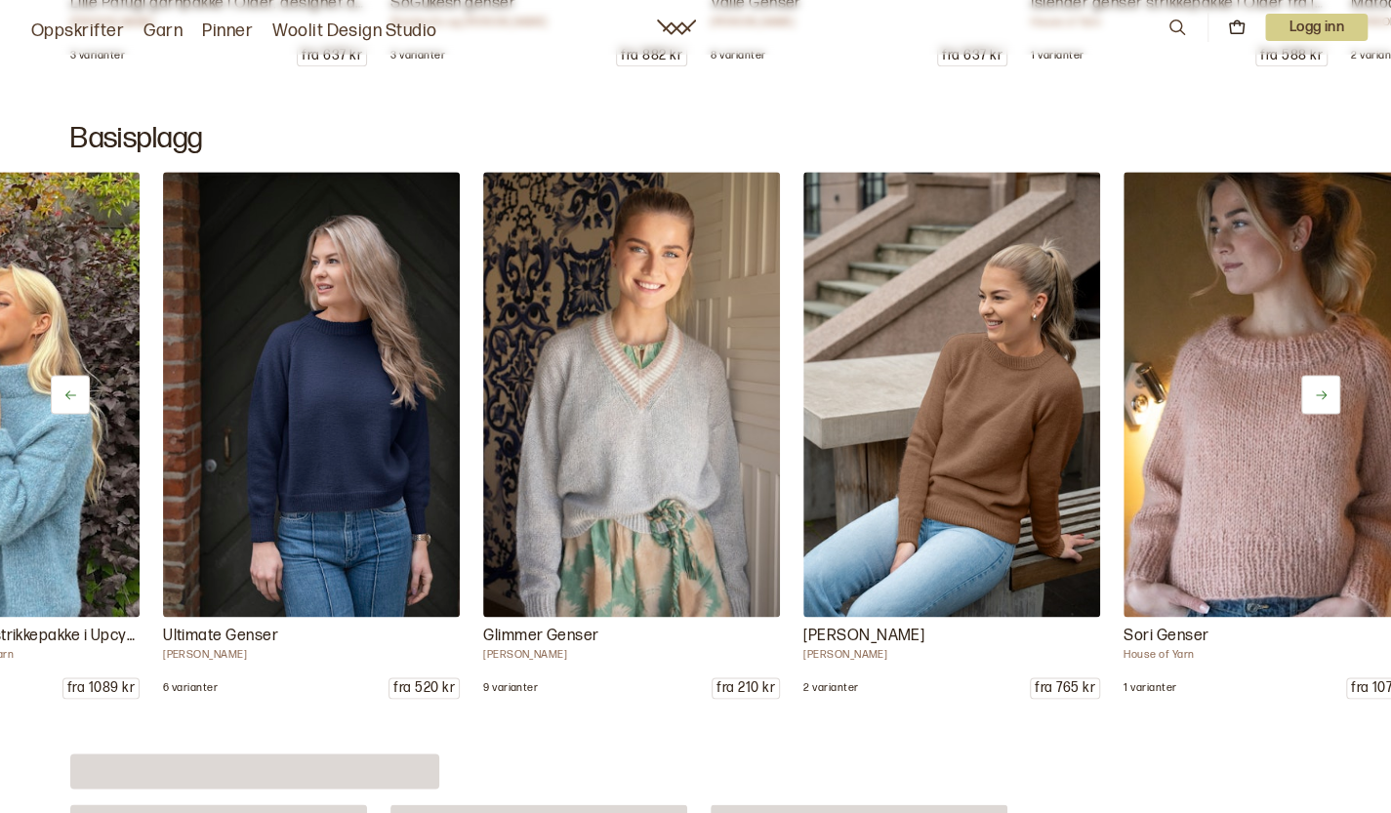
click at [1319, 393] on icon at bounding box center [1321, 395] width 15 height 15
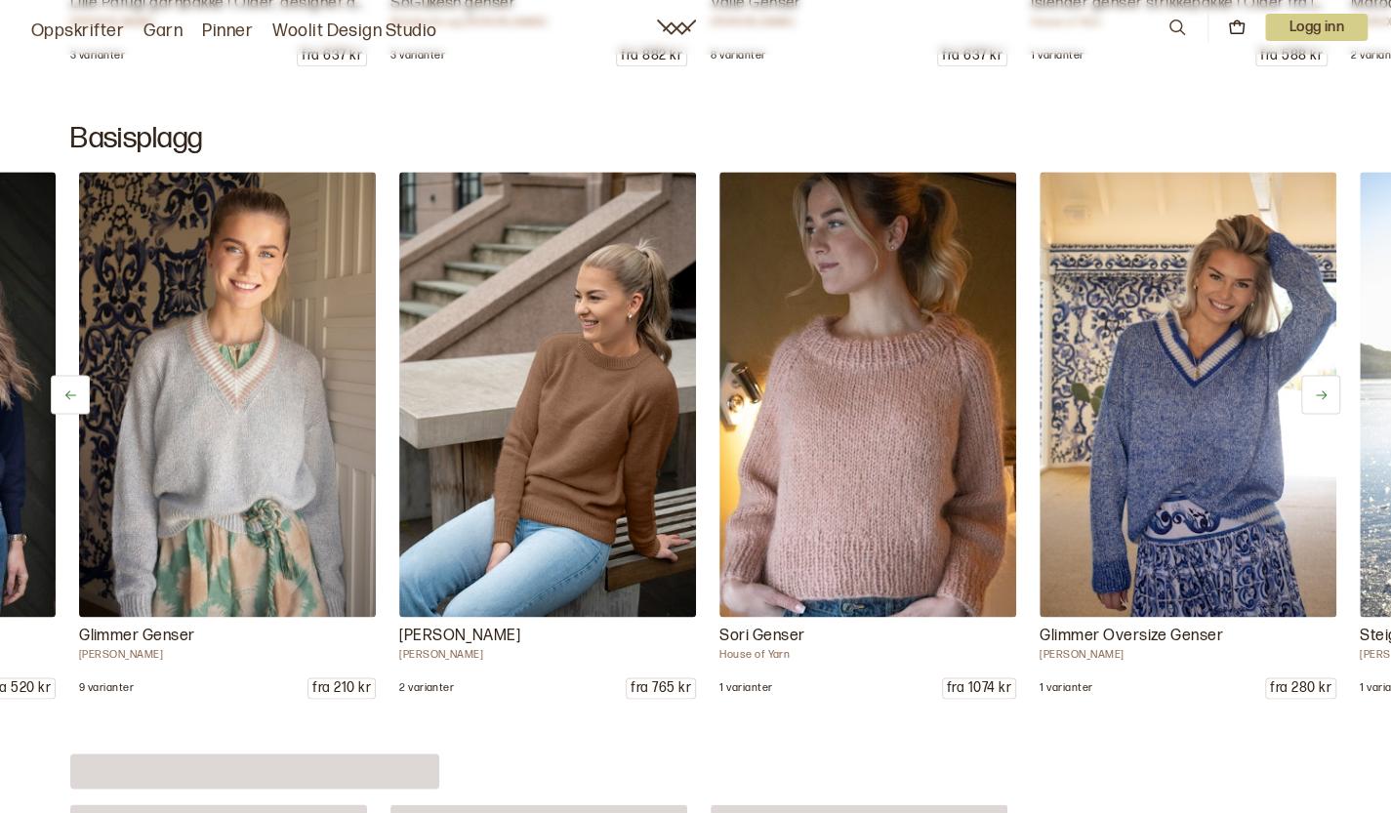
click at [1319, 393] on icon at bounding box center [1321, 395] width 15 height 15
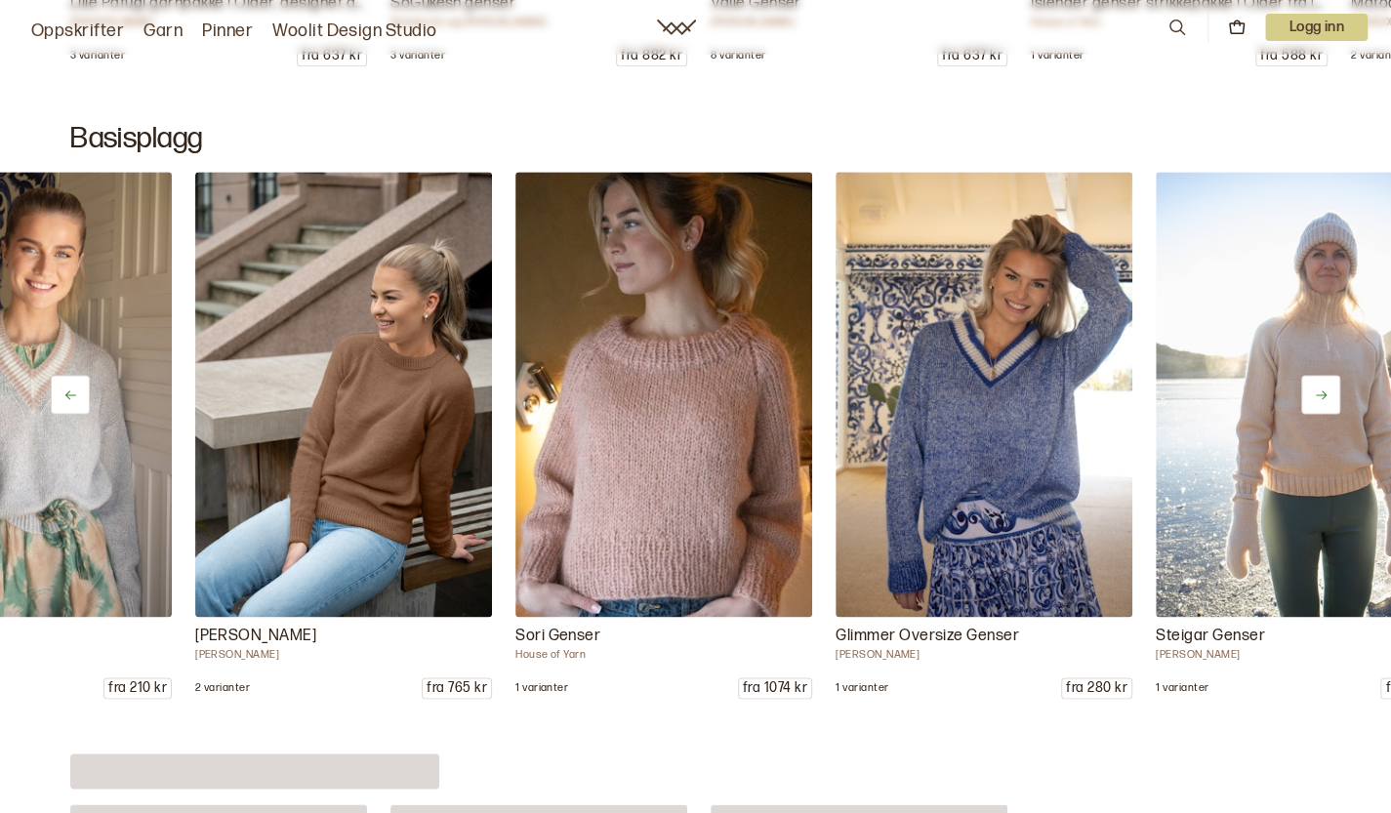
click at [1319, 393] on icon at bounding box center [1321, 395] width 15 height 15
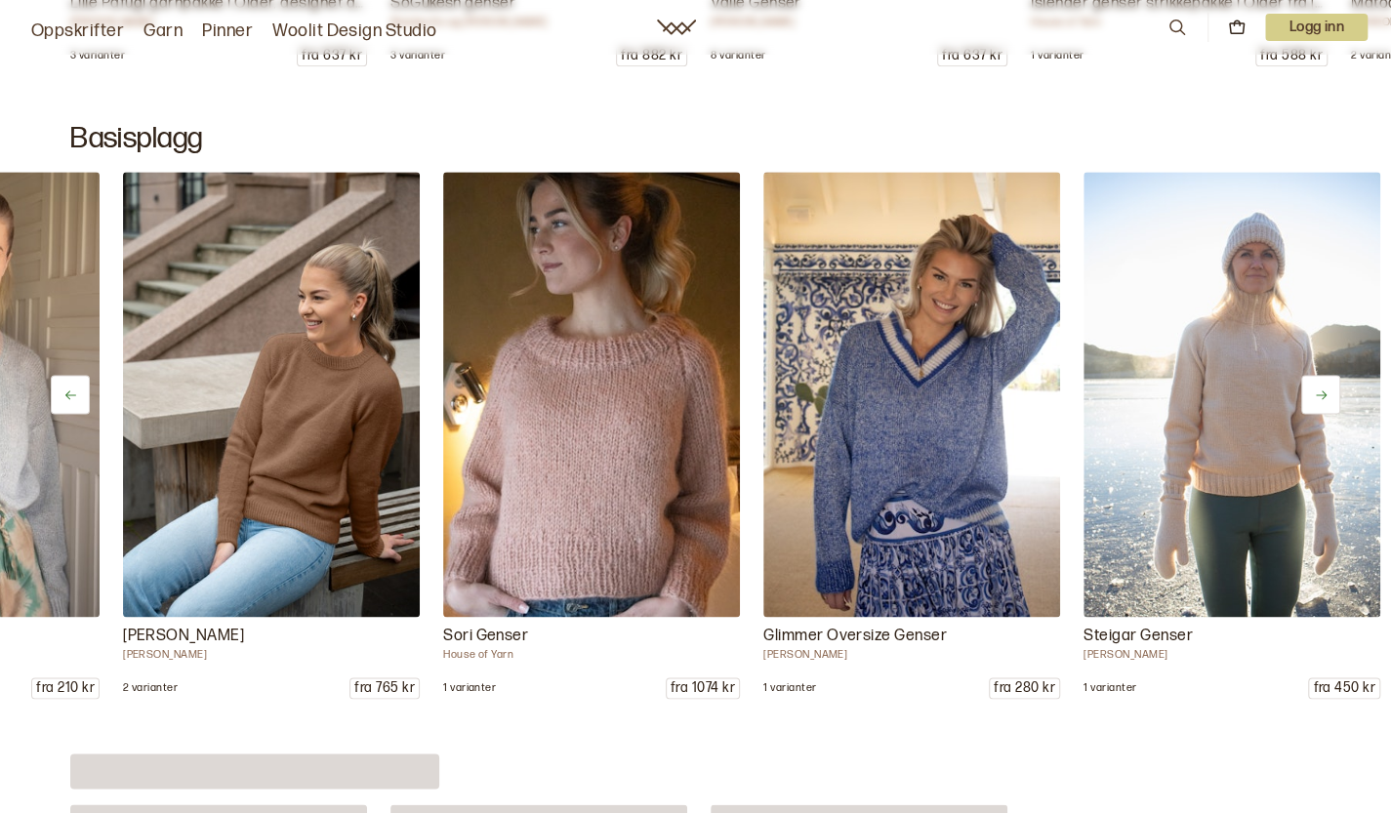
click at [1319, 393] on icon at bounding box center [1321, 395] width 15 height 15
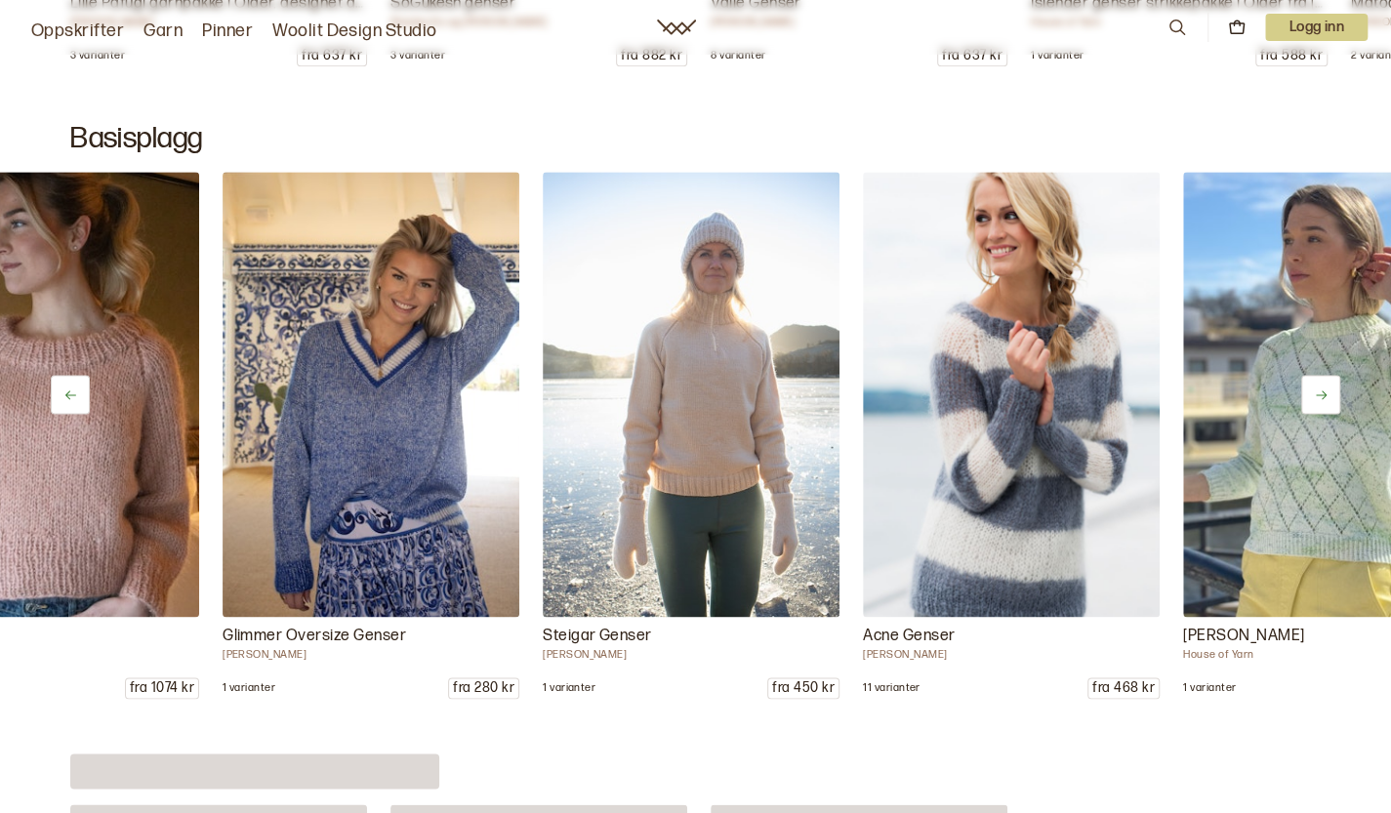
click at [1319, 393] on icon at bounding box center [1321, 395] width 15 height 15
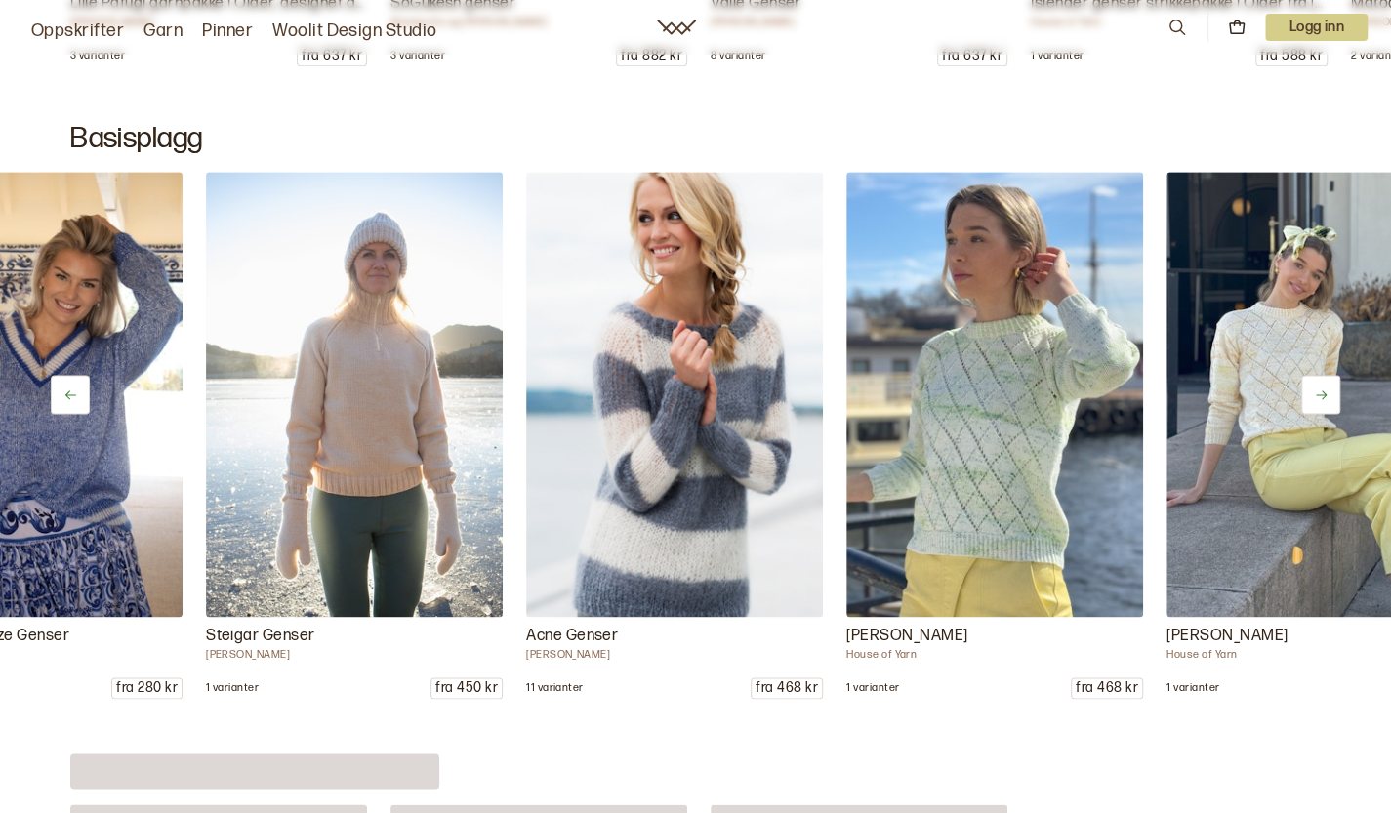
click at [1319, 393] on icon at bounding box center [1321, 395] width 15 height 15
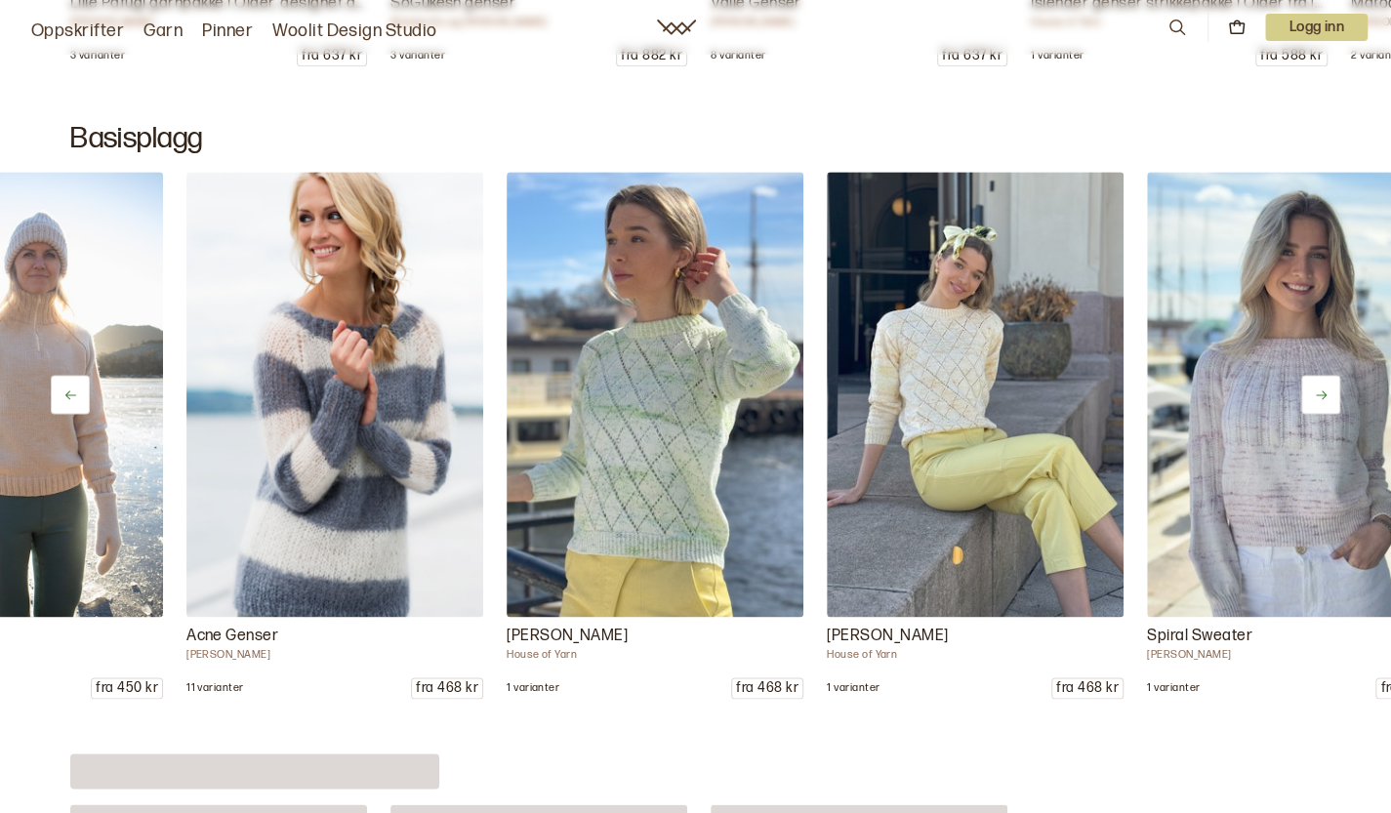
click at [1319, 393] on icon at bounding box center [1321, 395] width 15 height 15
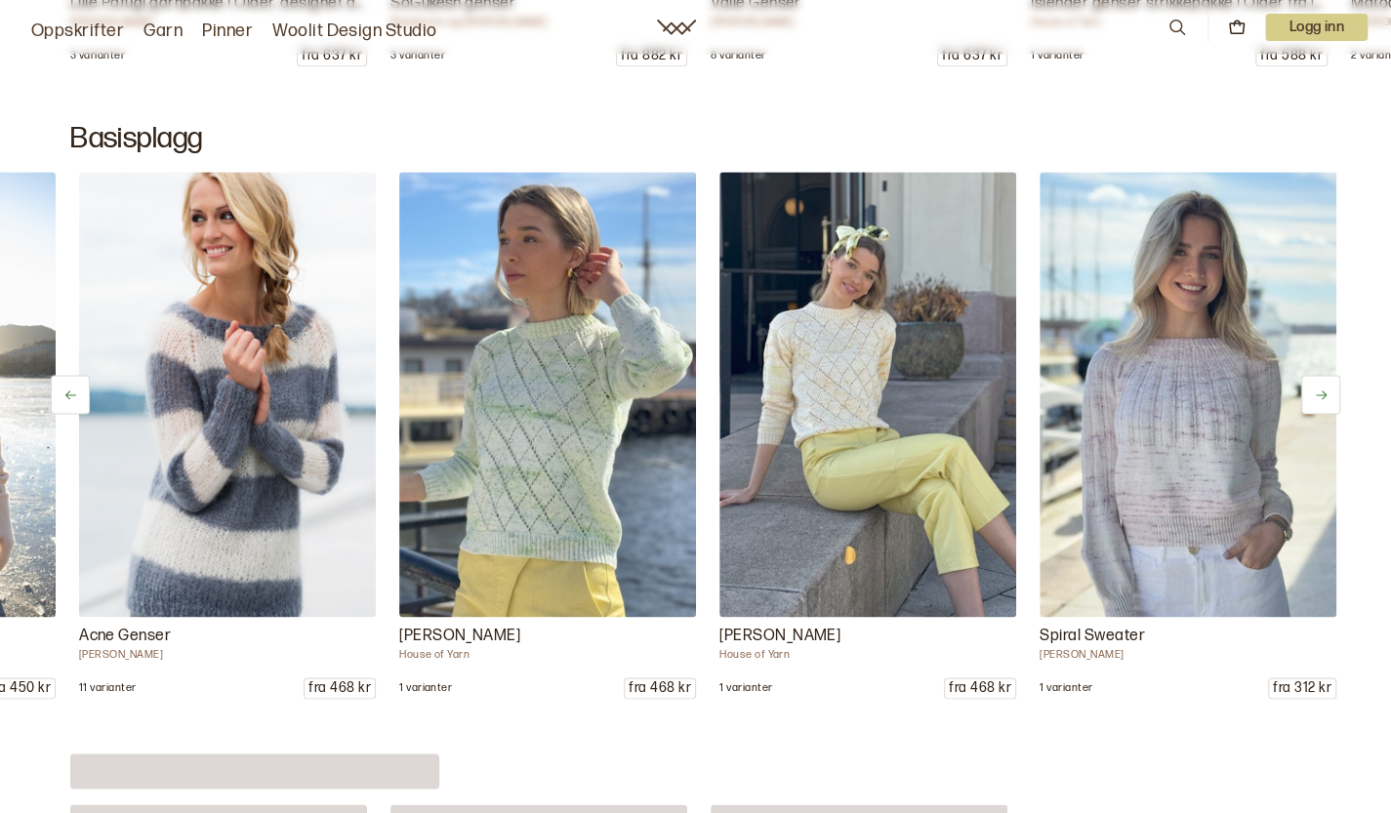
scroll to position [0, 3529]
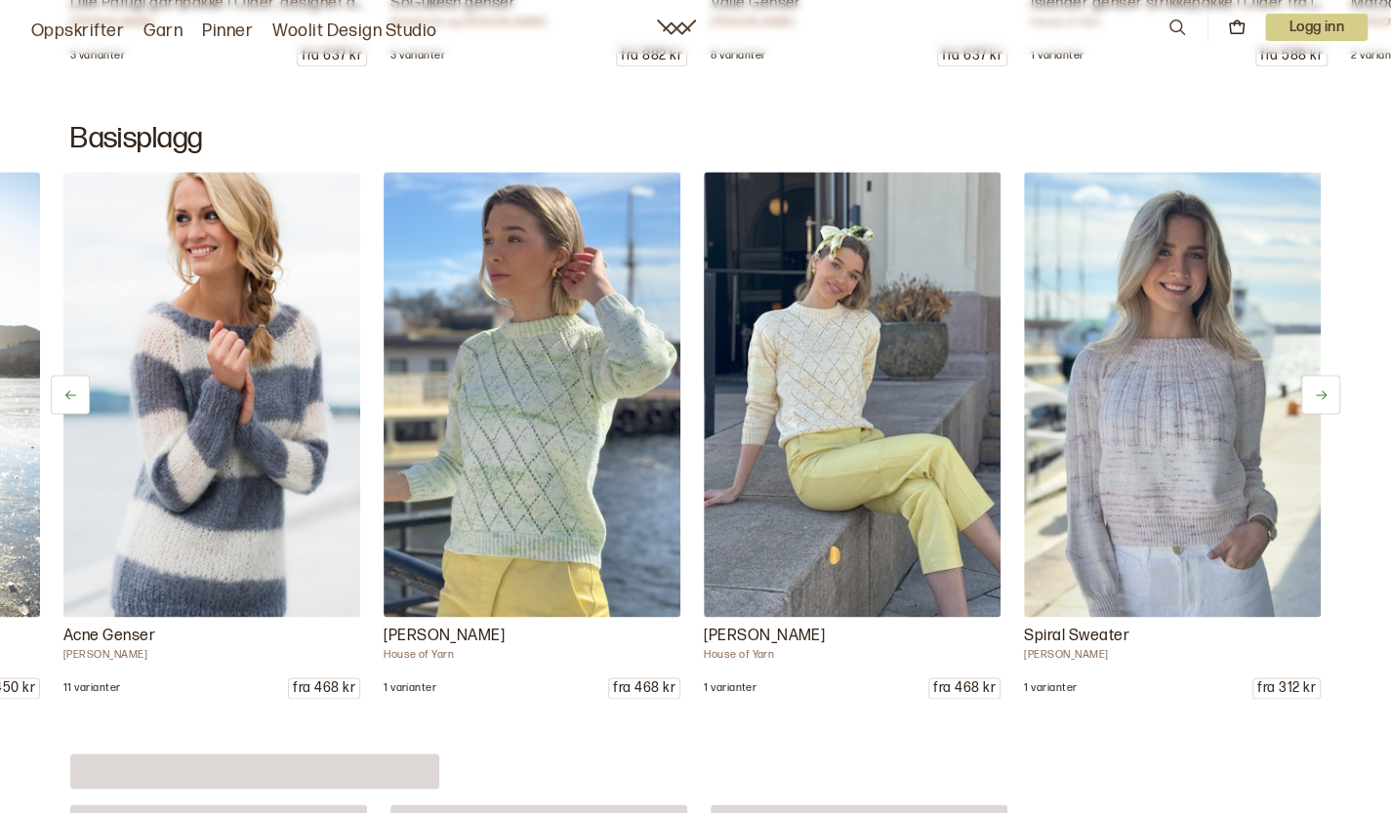
click at [1319, 393] on icon at bounding box center [1321, 395] width 15 height 15
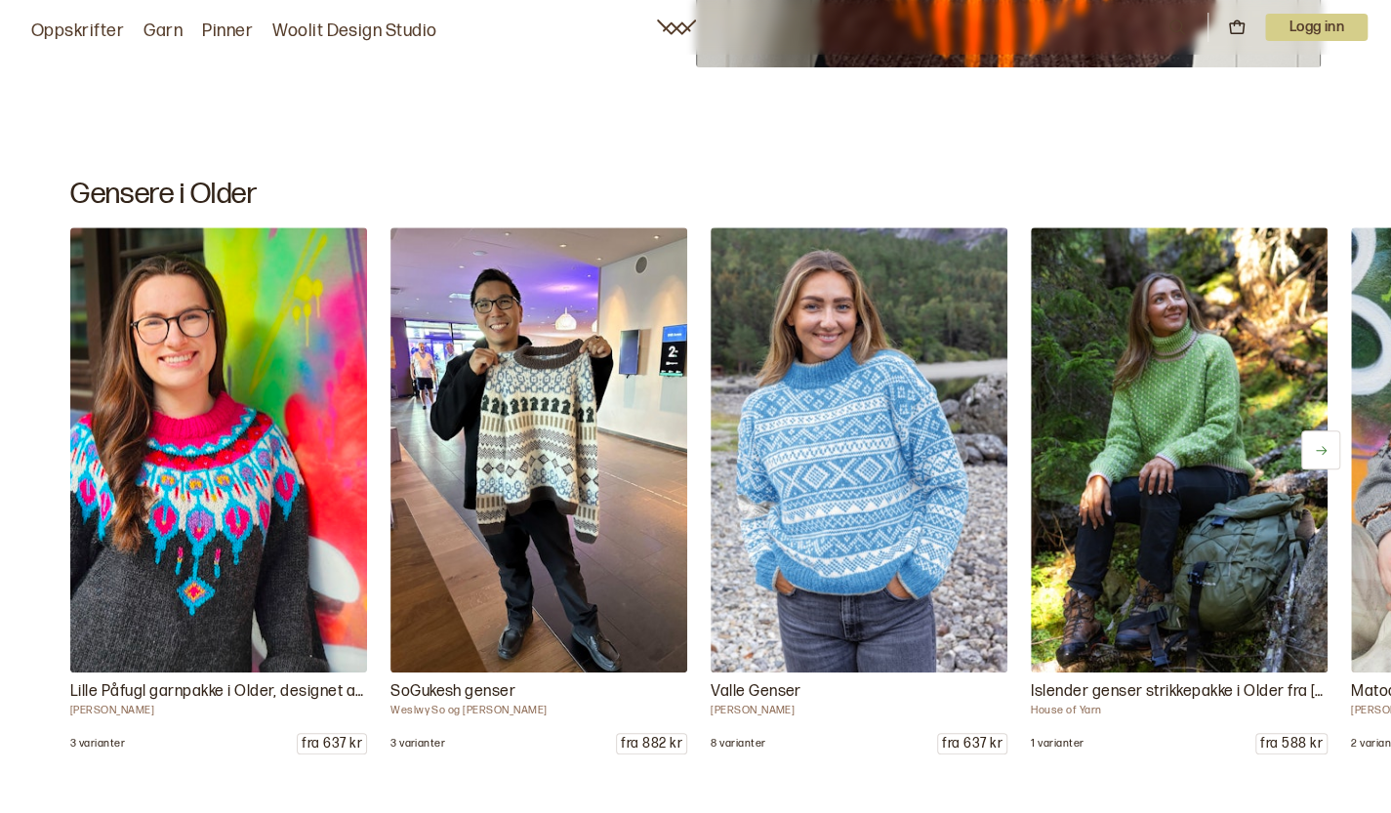
scroll to position [8877, 0]
